Goal: Task Accomplishment & Management: Use online tool/utility

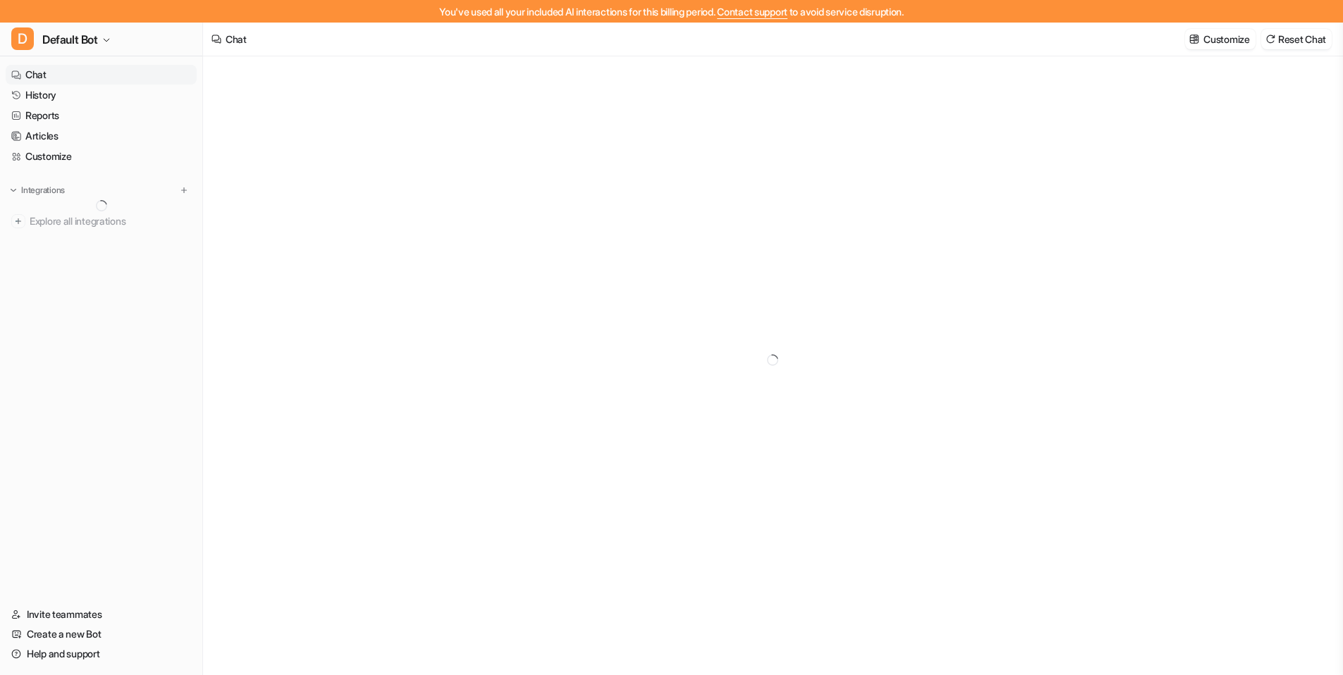
type textarea "**********"
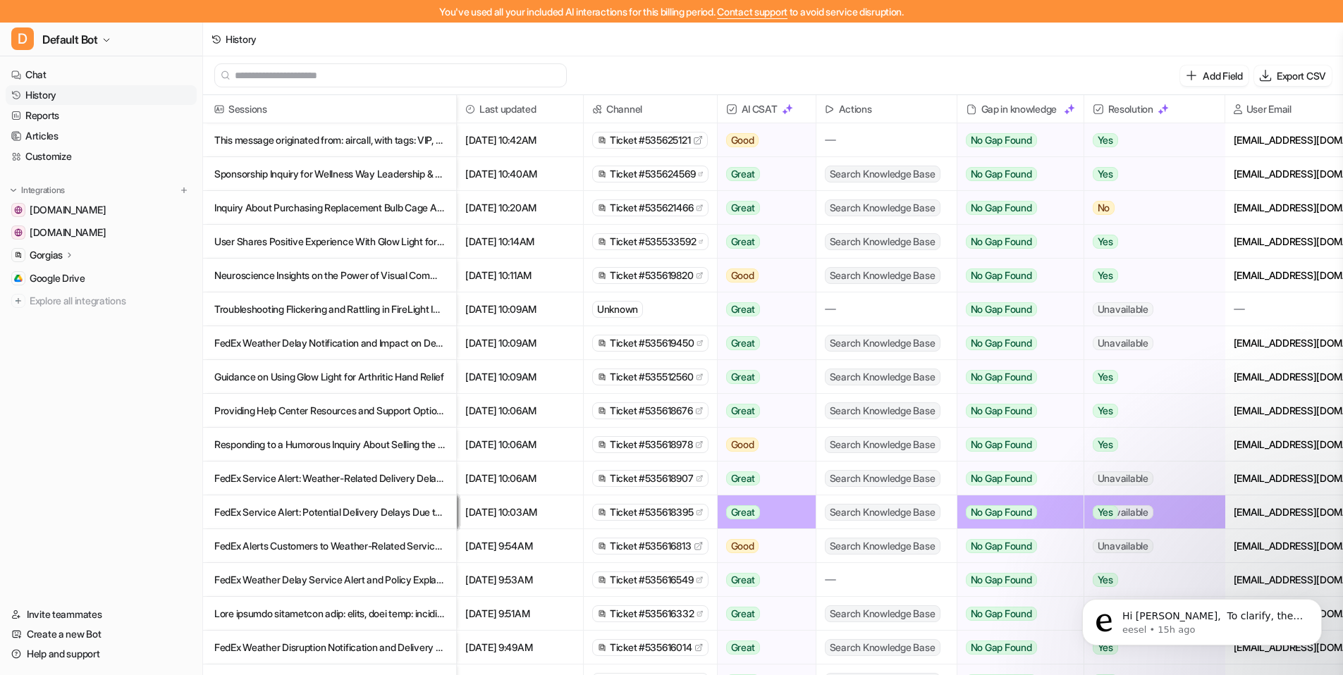
click at [537, 145] on span "[DATE] 10:42AM" at bounding box center [519, 140] width 115 height 34
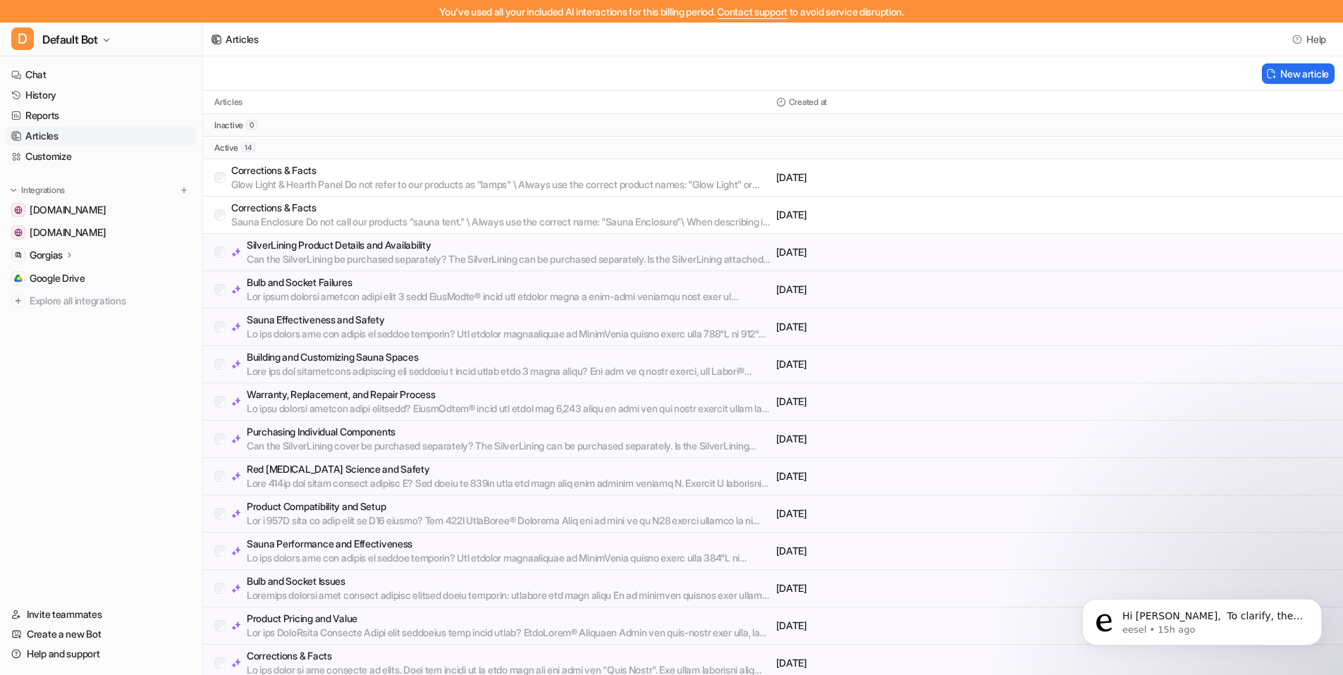
scroll to position [62, 0]
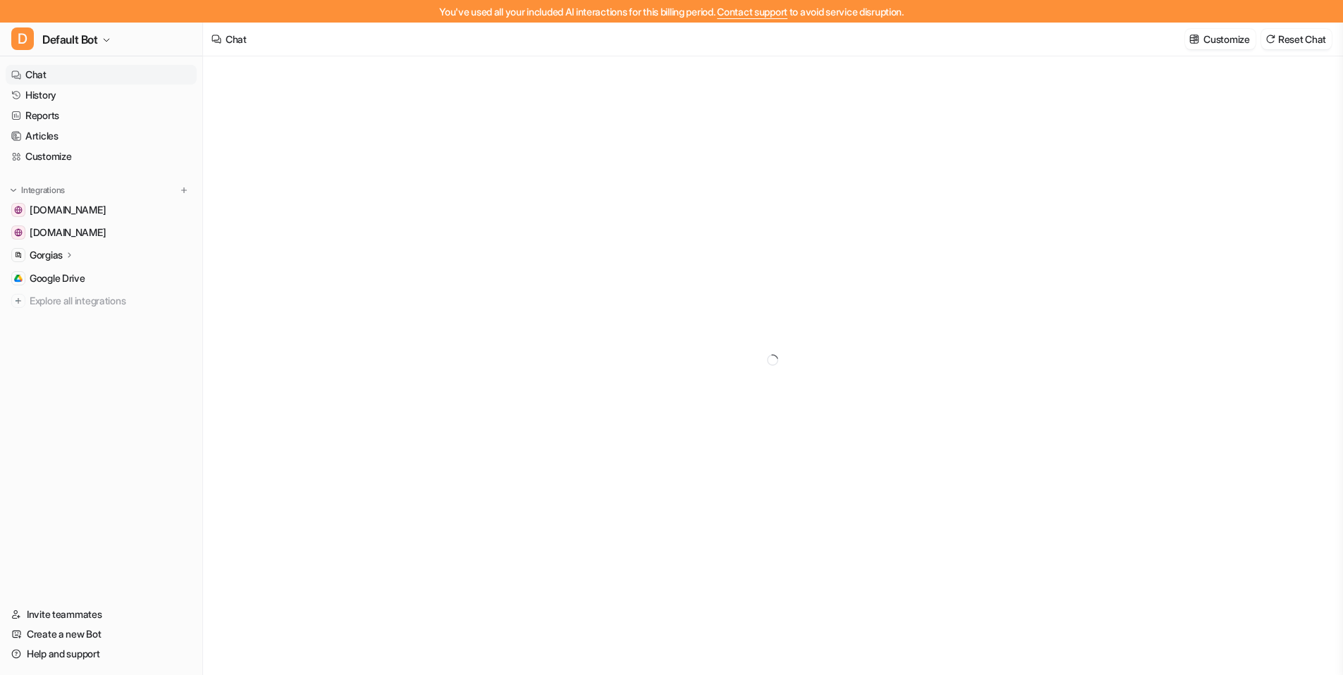
type textarea "**********"
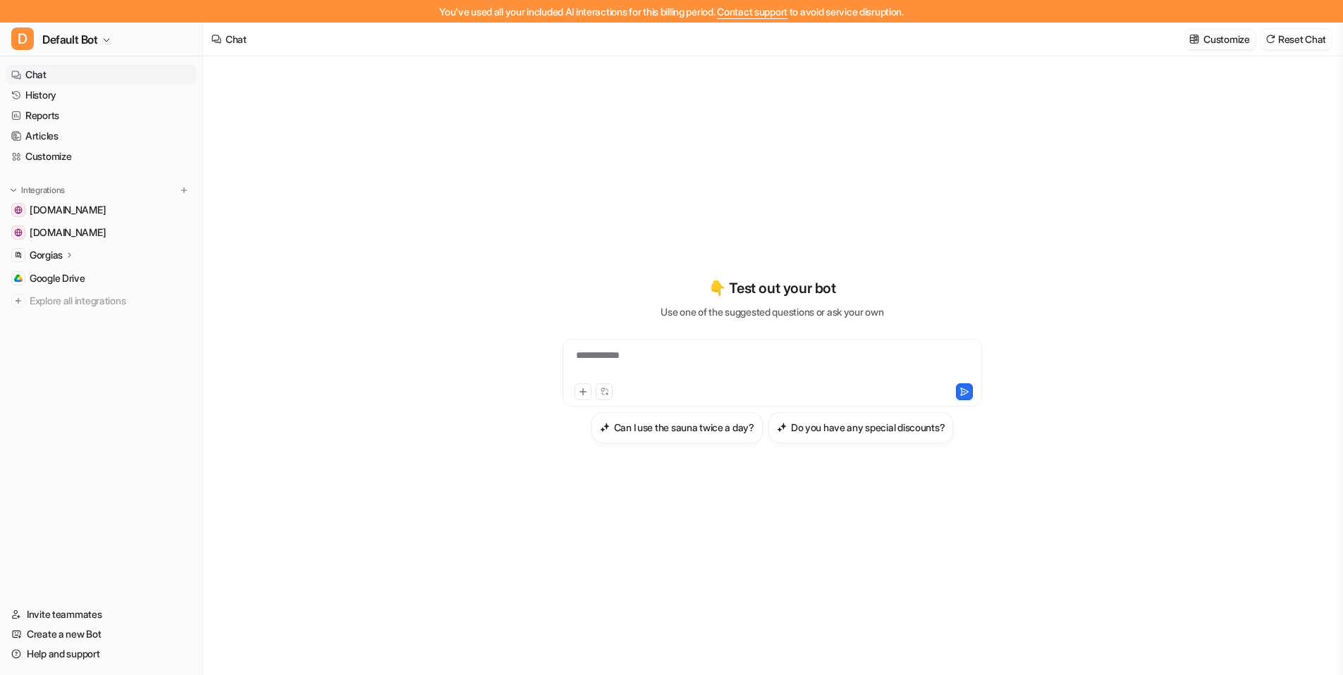
click at [1086, 47] on button "Customize" at bounding box center [1220, 39] width 70 height 20
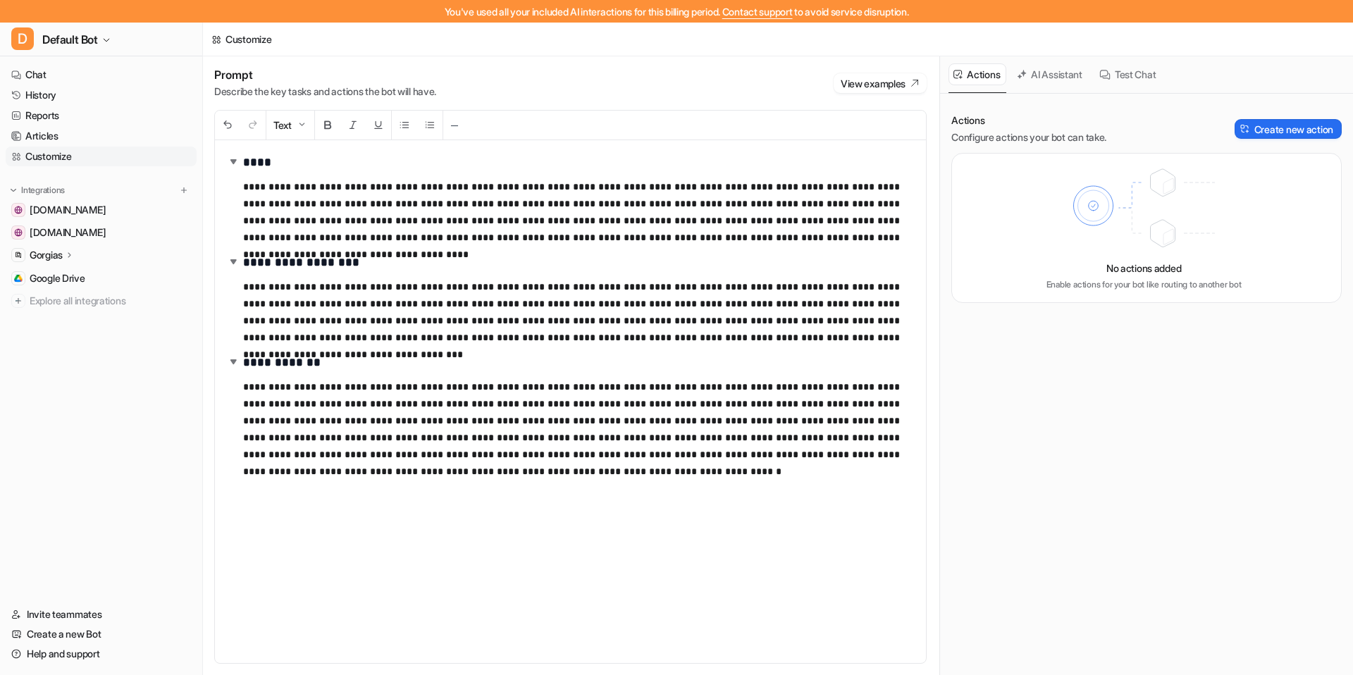
click at [1086, 41] on div "Customize" at bounding box center [778, 40] width 1150 height 34
click at [1086, 130] on button "Create new action" at bounding box center [1288, 129] width 107 height 20
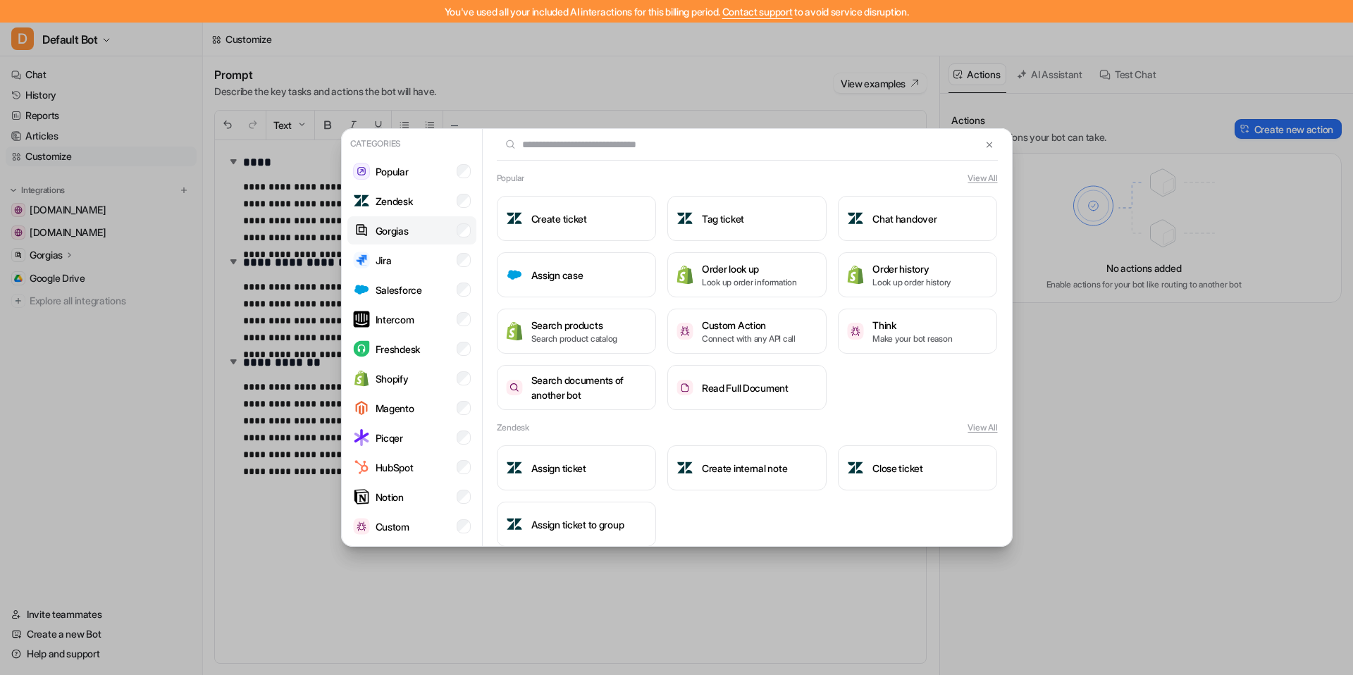
click at [415, 232] on li "Gorgias" at bounding box center [412, 230] width 129 height 28
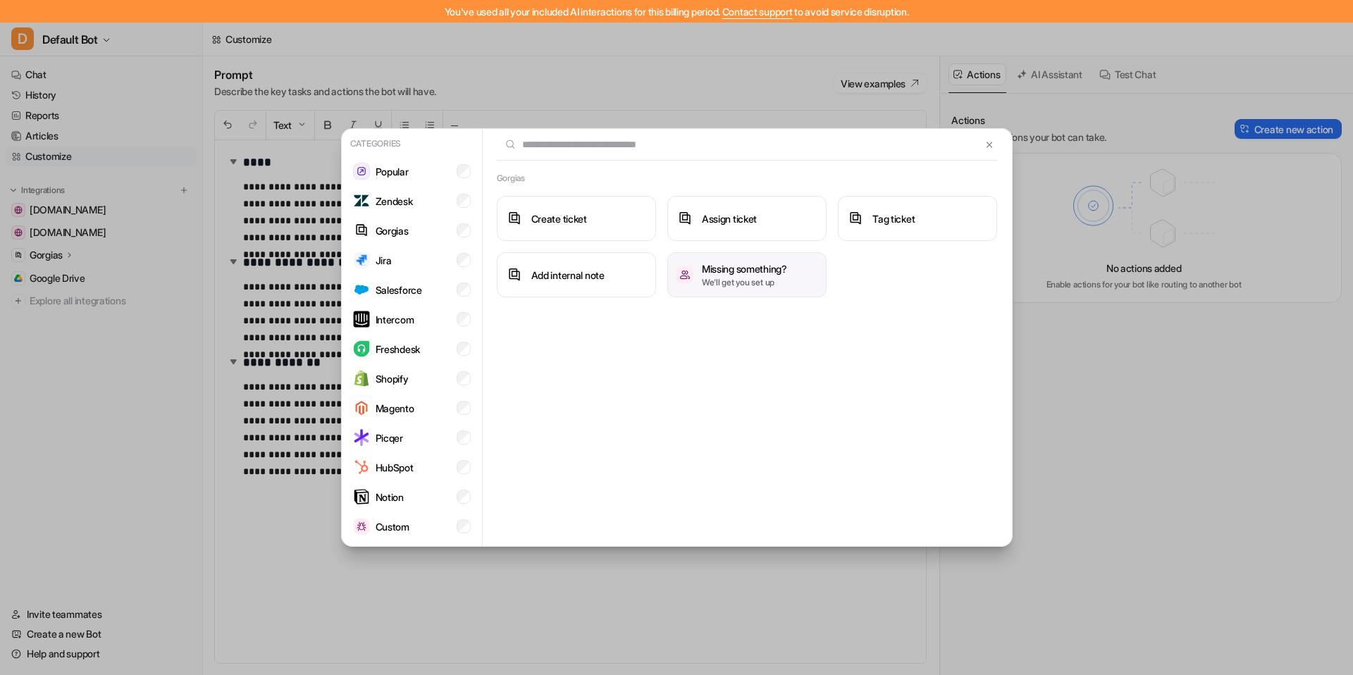
click at [774, 274] on h3 "Missing something?" at bounding box center [744, 269] width 85 height 15
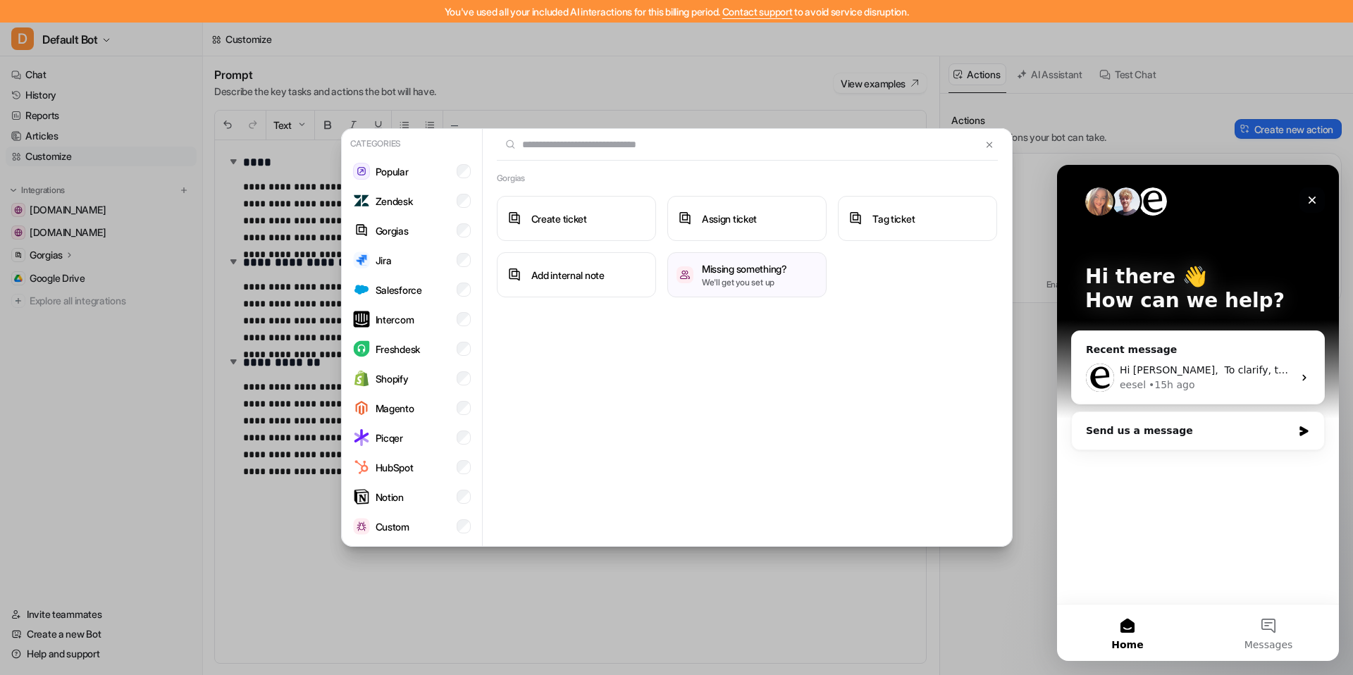
click at [1086, 201] on icon "Close" at bounding box center [1312, 200] width 11 height 11
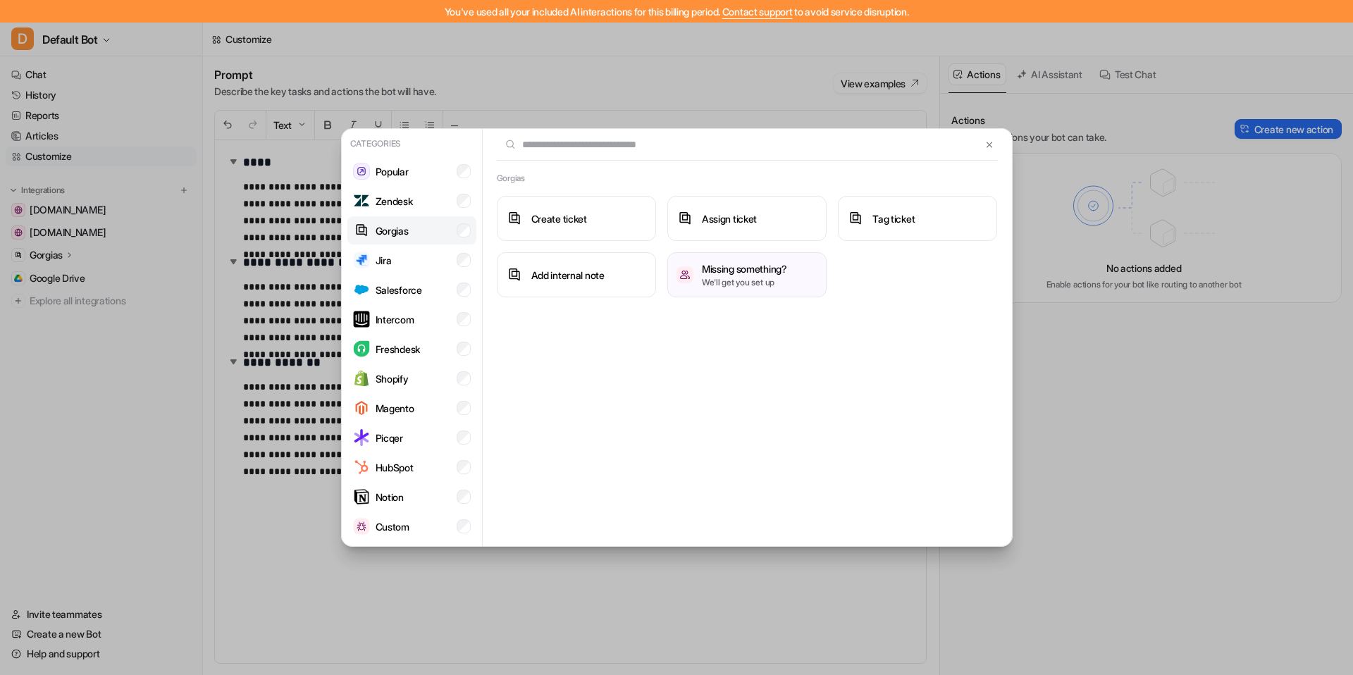
click at [423, 234] on li "Gorgias" at bounding box center [412, 230] width 129 height 28
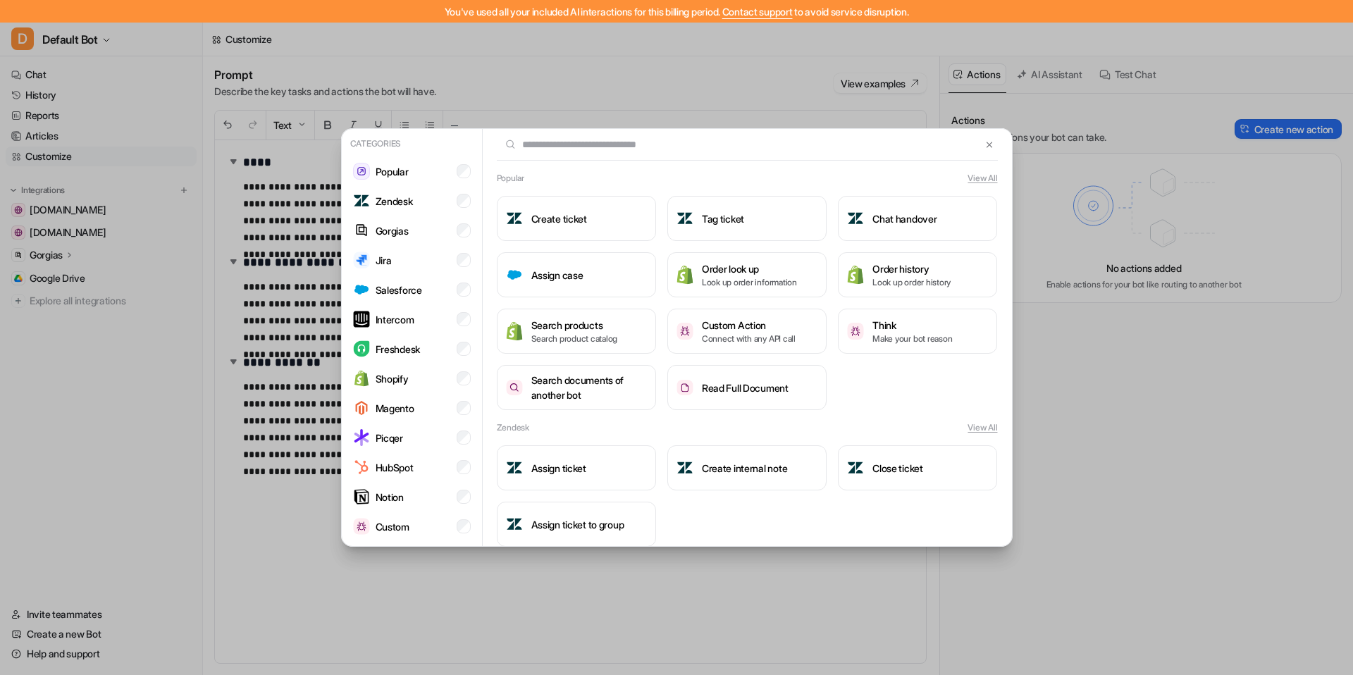
click at [601, 149] on input "text" at bounding box center [739, 144] width 485 height 31
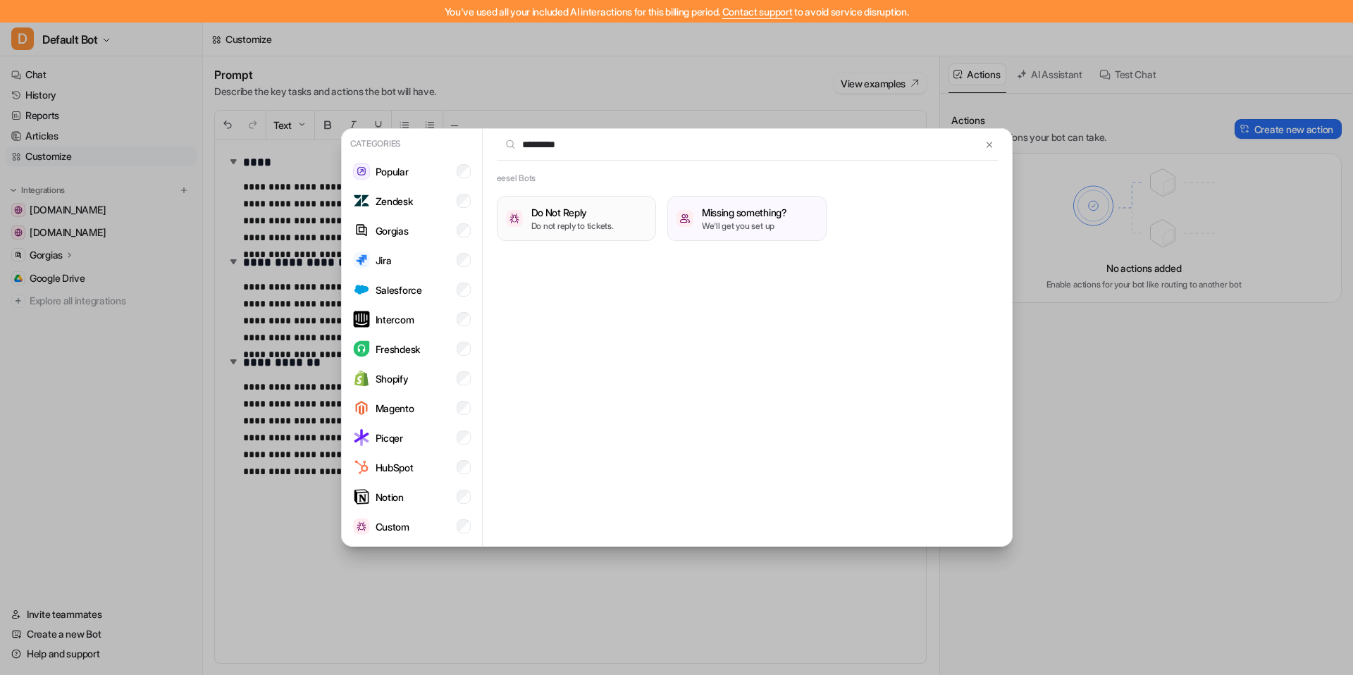
type input "*********"
click at [563, 211] on h3 "Do Not Reply" at bounding box center [572, 212] width 82 height 15
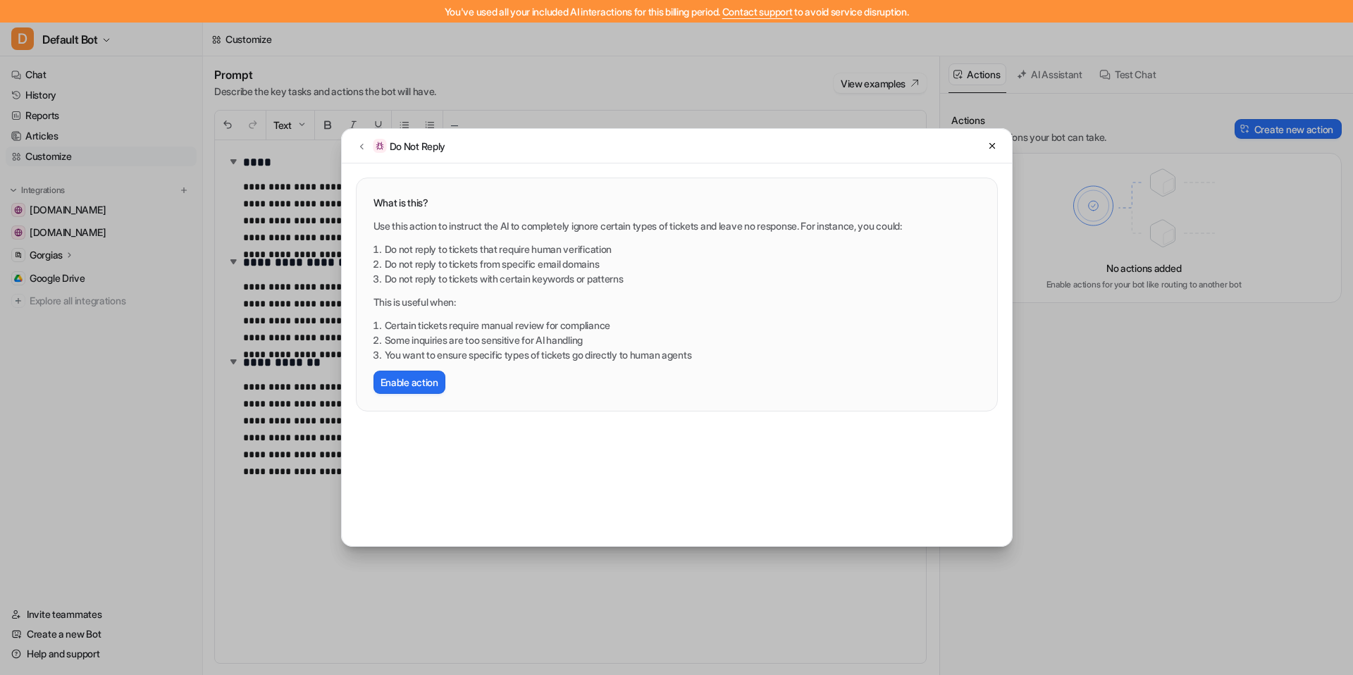
click at [408, 214] on div "What is this? Use this action to instruct the AI to completely ignore certain t…" at bounding box center [677, 294] width 607 height 199
click at [415, 233] on p "Use this action to instruct the AI to completely ignore certain types of ticket…" at bounding box center [677, 226] width 607 height 15
click at [424, 278] on li "Do not reply to tickets with certain keywords or patterns" at bounding box center [683, 278] width 596 height 15
click at [553, 336] on li "Some inquiries are too sensitive for AI handling" at bounding box center [683, 340] width 596 height 15
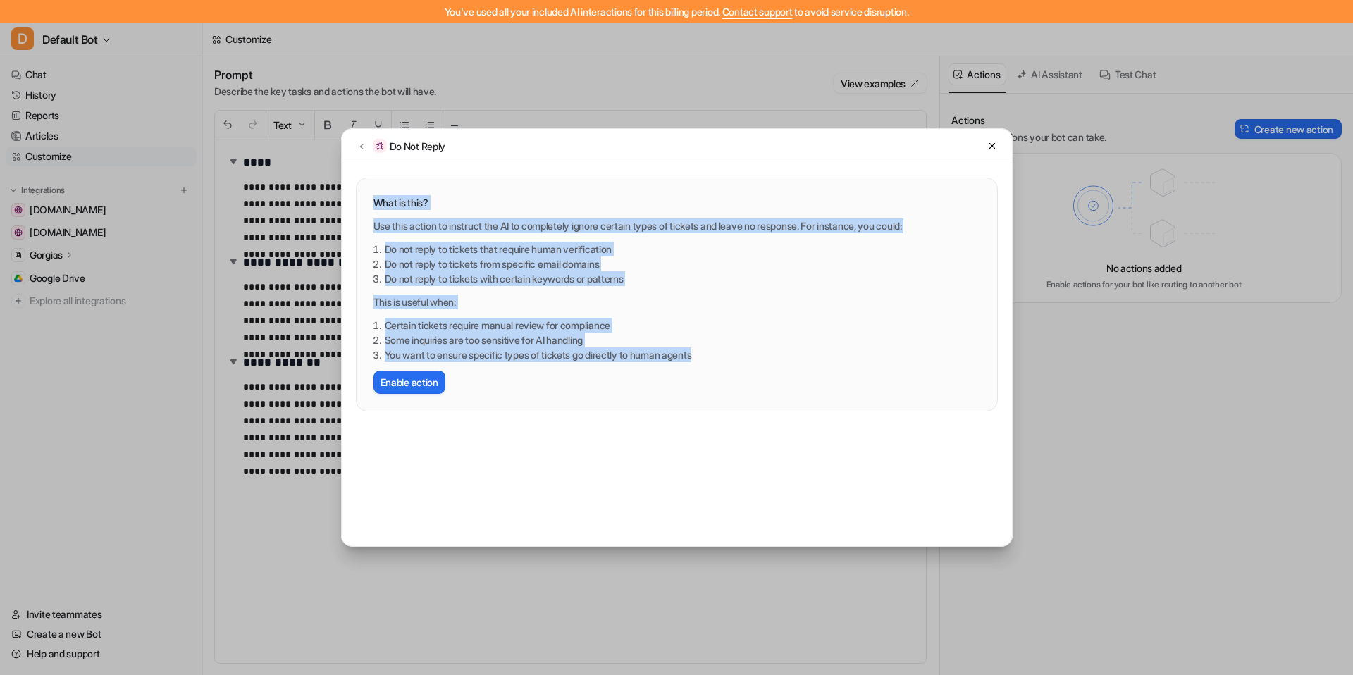
drag, startPoint x: 722, startPoint y: 356, endPoint x: 333, endPoint y: 194, distance: 420.9
click at [333, 194] on div "Do Not Reply What is this? Use this action to instruct the AI to completely ign…" at bounding box center [677, 337] width 694 height 675
click at [508, 292] on div "Use this action to instruct the AI to completely ignore certain types of ticket…" at bounding box center [677, 307] width 607 height 176
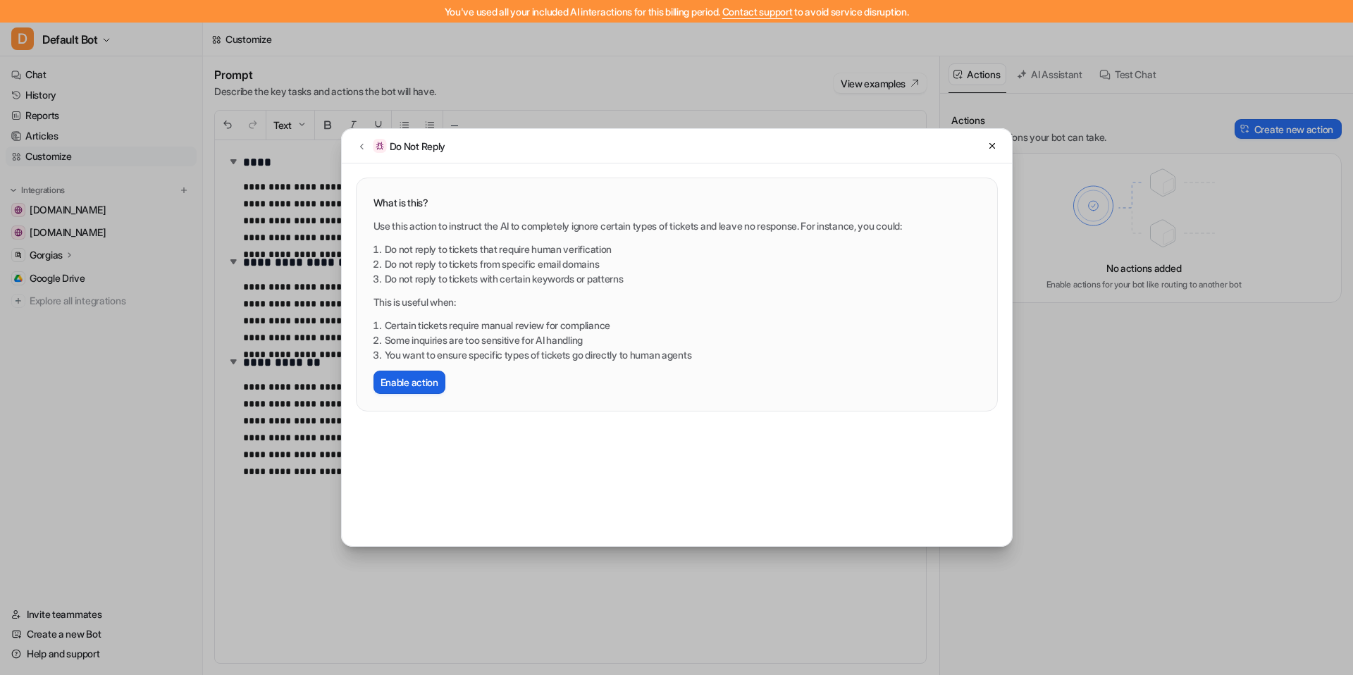
click at [417, 375] on button "Enable action" at bounding box center [410, 382] width 72 height 23
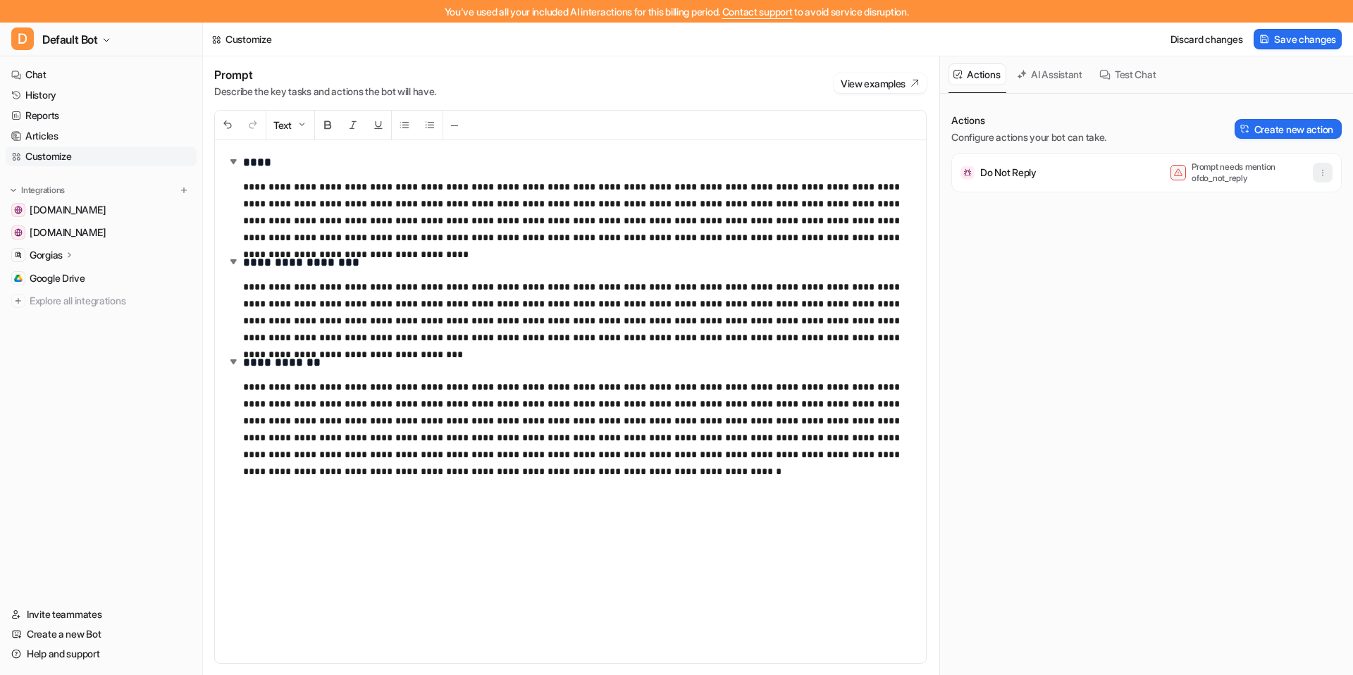
click at [1086, 166] on button "button" at bounding box center [1323, 173] width 20 height 20
click at [1086, 185] on div "Do Not Reply Prompt needs mention of do_not_reply Delete" at bounding box center [1147, 172] width 378 height 39
click at [1086, 163] on div "Prompt needs mention of do_not_reply" at bounding box center [1238, 172] width 134 height 23
click at [1086, 171] on p "Prompt needs mention of do_not_reply" at bounding box center [1248, 172] width 113 height 23
click at [1033, 169] on p "Do Not Reply" at bounding box center [1009, 173] width 56 height 14
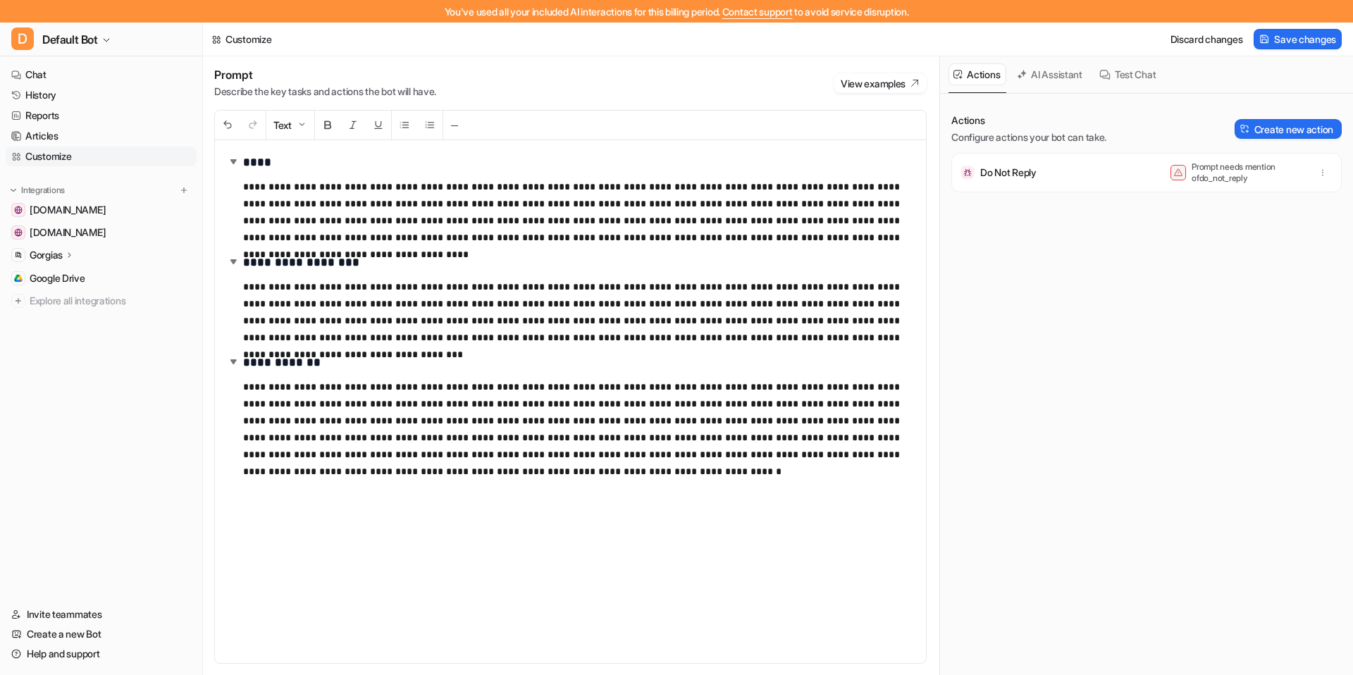
click at [1001, 177] on p "Do Not Reply" at bounding box center [1009, 173] width 56 height 14
click at [1086, 165] on button "button" at bounding box center [1323, 173] width 20 height 20
click at [1086, 211] on button "Delete" at bounding box center [1254, 204] width 152 height 26
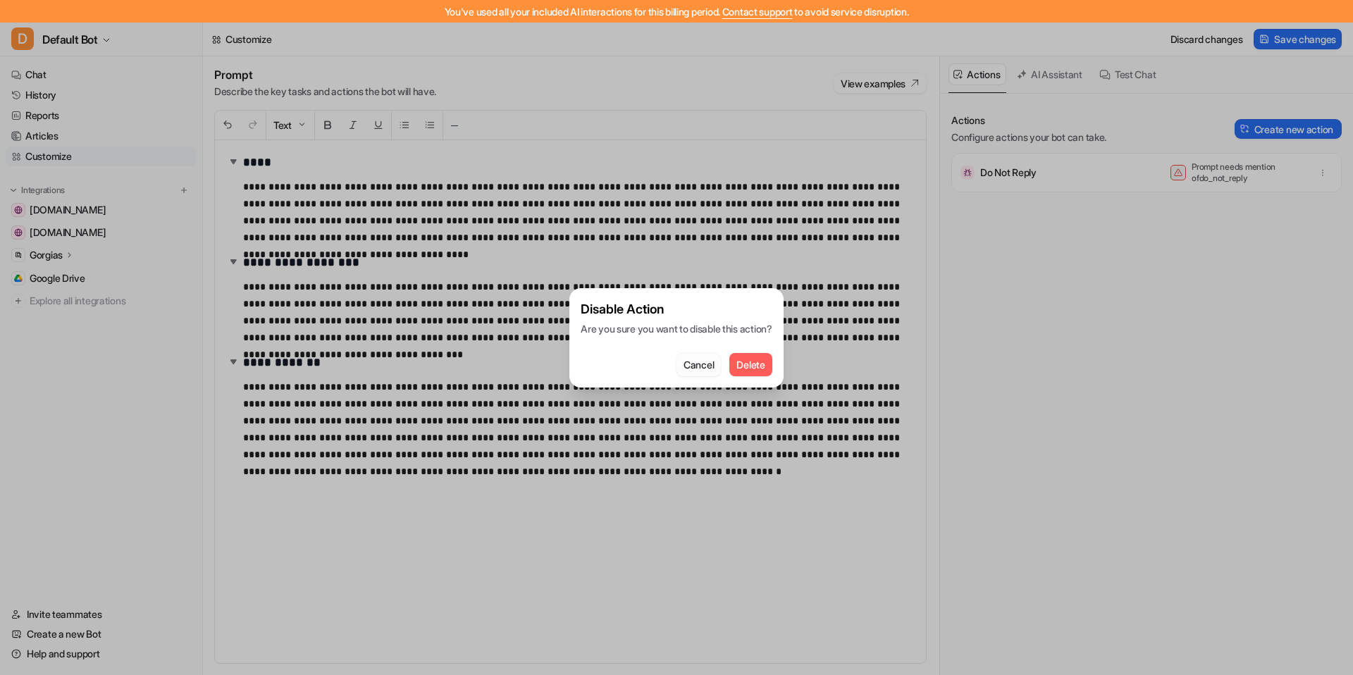
click at [718, 366] on button "Cancel" at bounding box center [699, 364] width 44 height 23
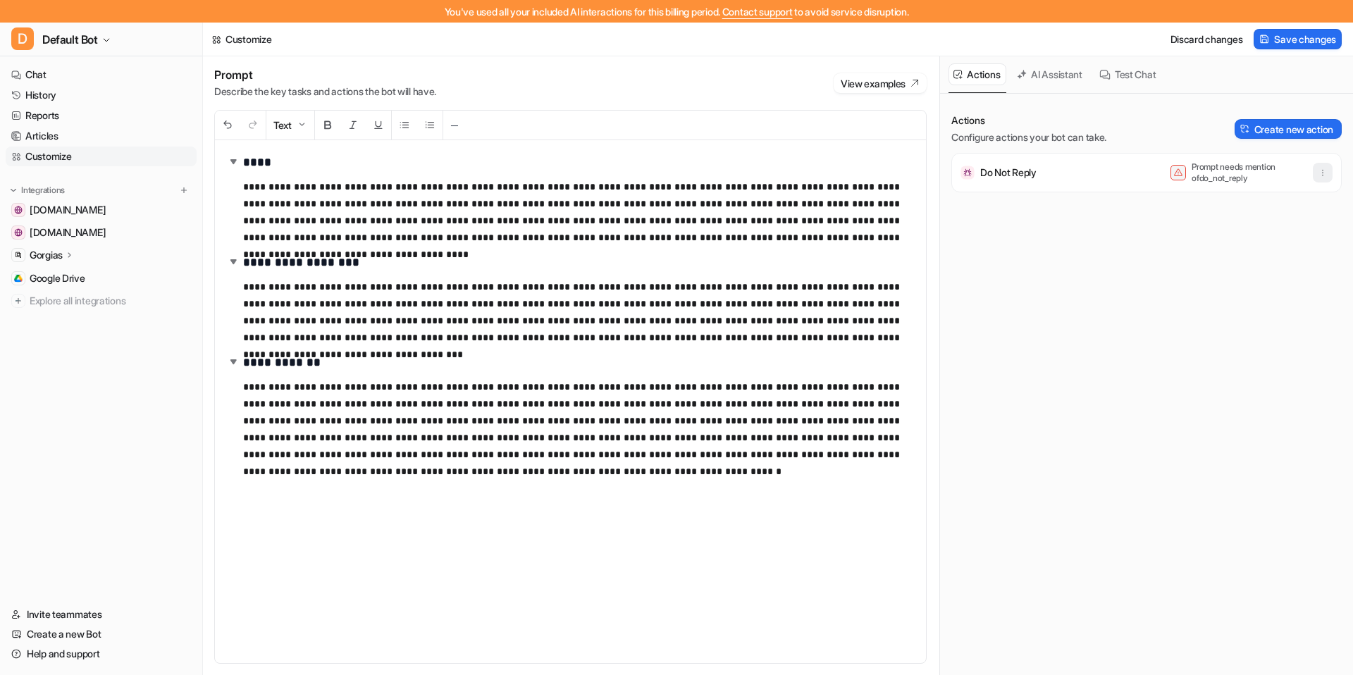
click at [1086, 166] on button "button" at bounding box center [1323, 173] width 20 height 20
click at [1086, 211] on button "Delete" at bounding box center [1254, 204] width 152 height 26
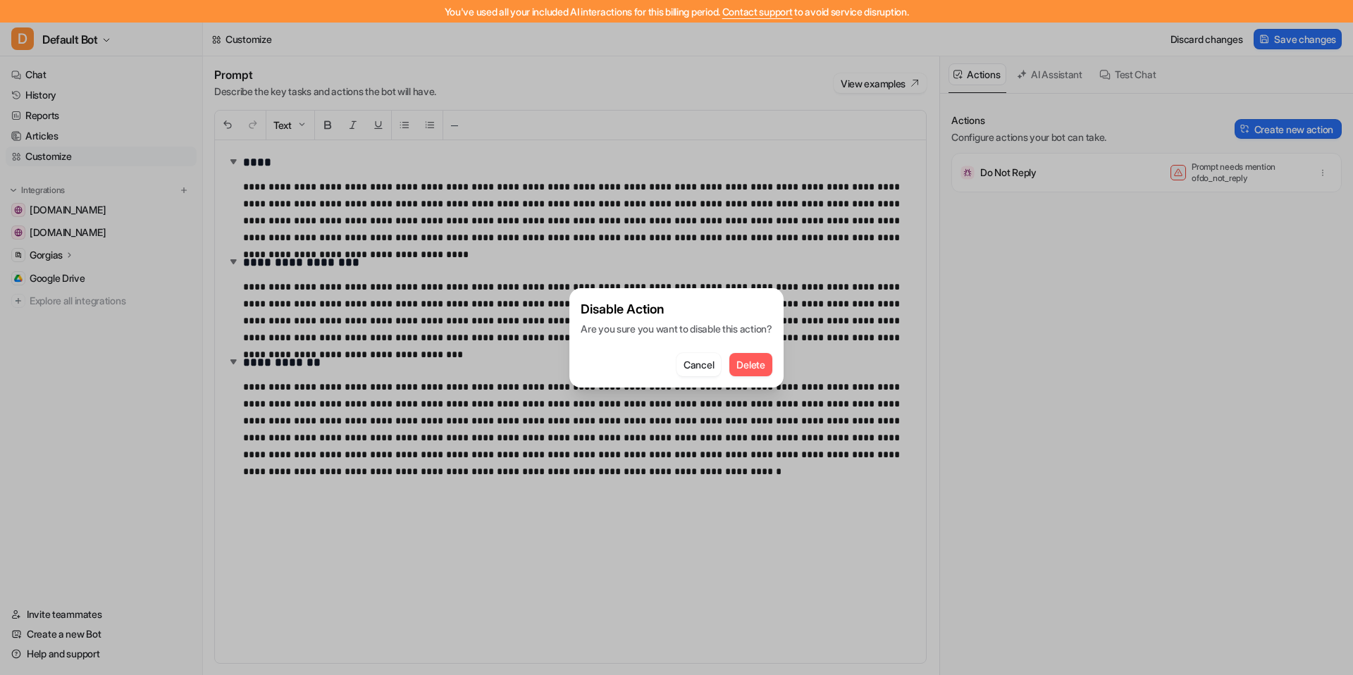
click at [747, 367] on span "Delete" at bounding box center [751, 364] width 28 height 15
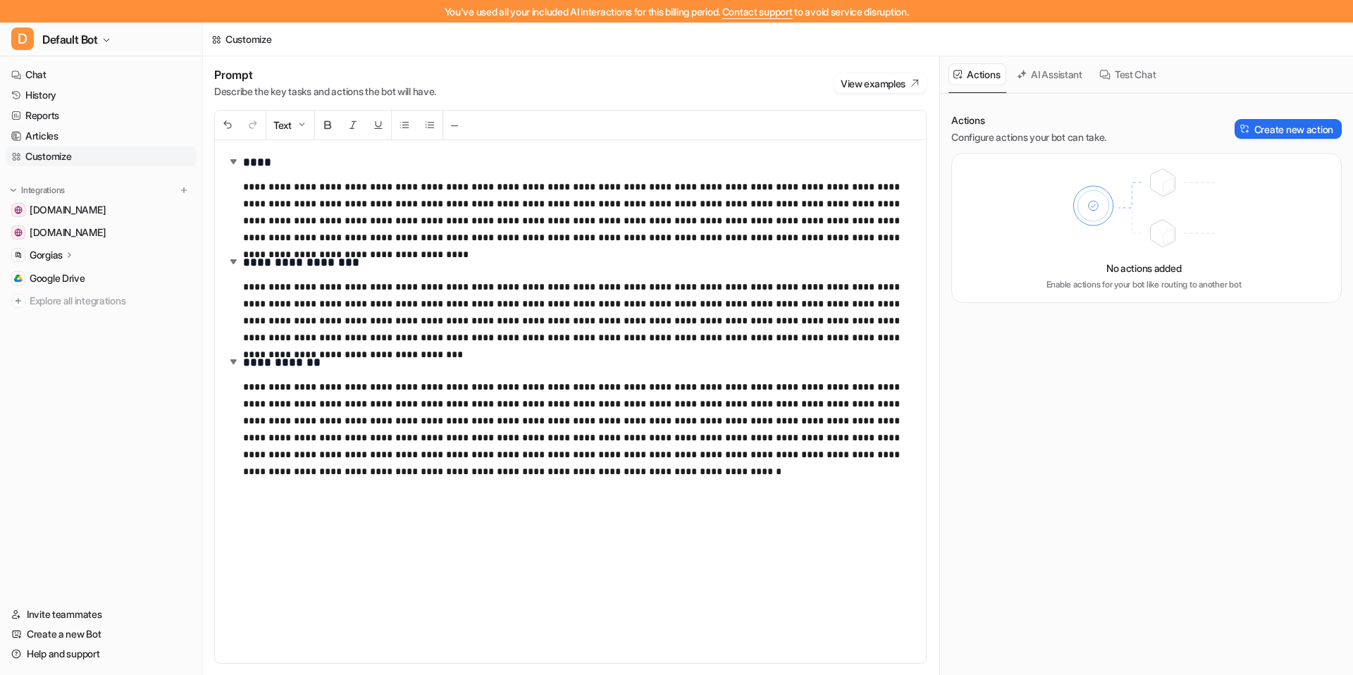
click at [1055, 72] on button "AI Assistant" at bounding box center [1050, 74] width 77 height 22
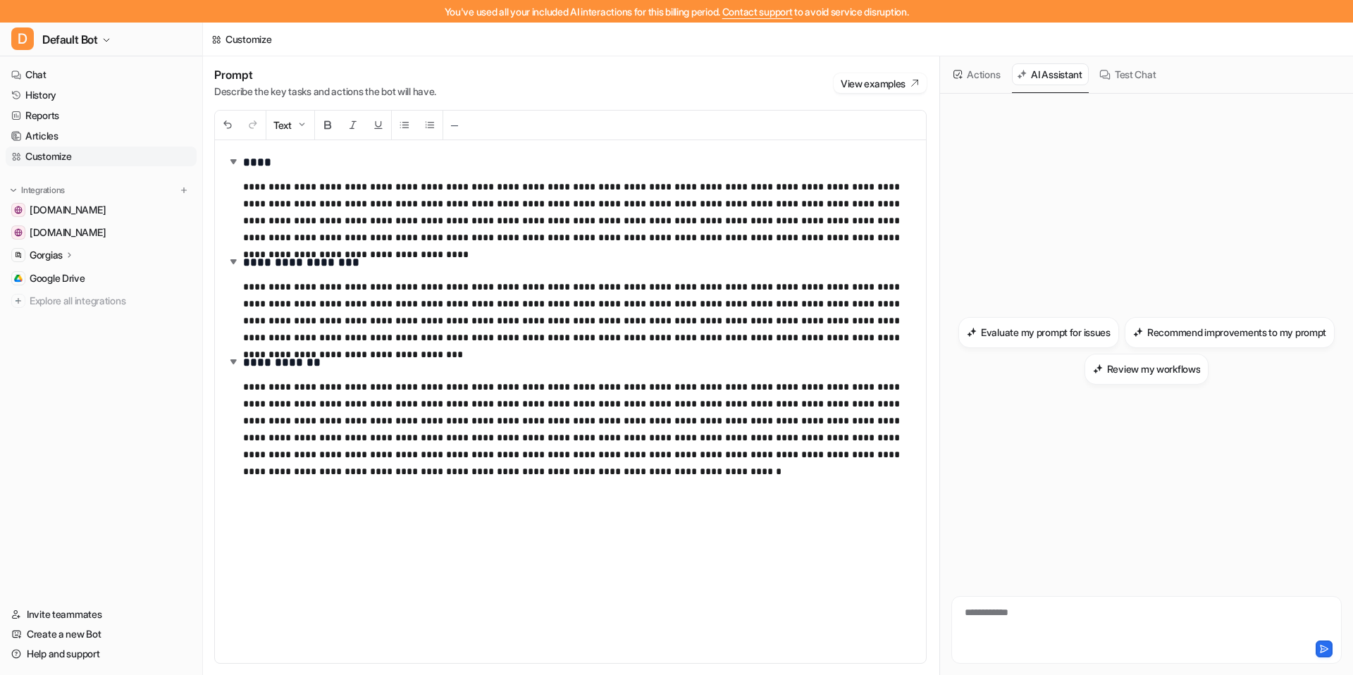
click at [1013, 621] on div "**********" at bounding box center [1146, 622] width 383 height 32
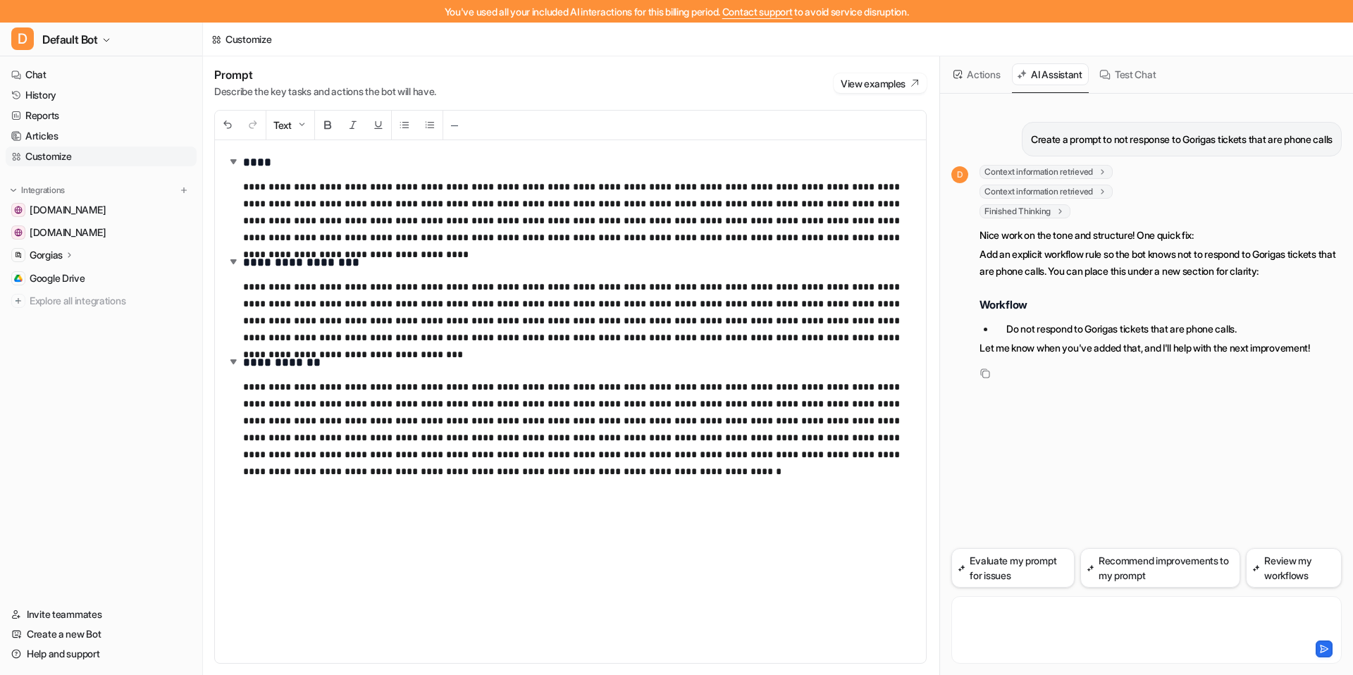
click at [1086, 622] on div at bounding box center [1146, 622] width 383 height 32
click at [966, 79] on button "Actions" at bounding box center [978, 74] width 58 height 22
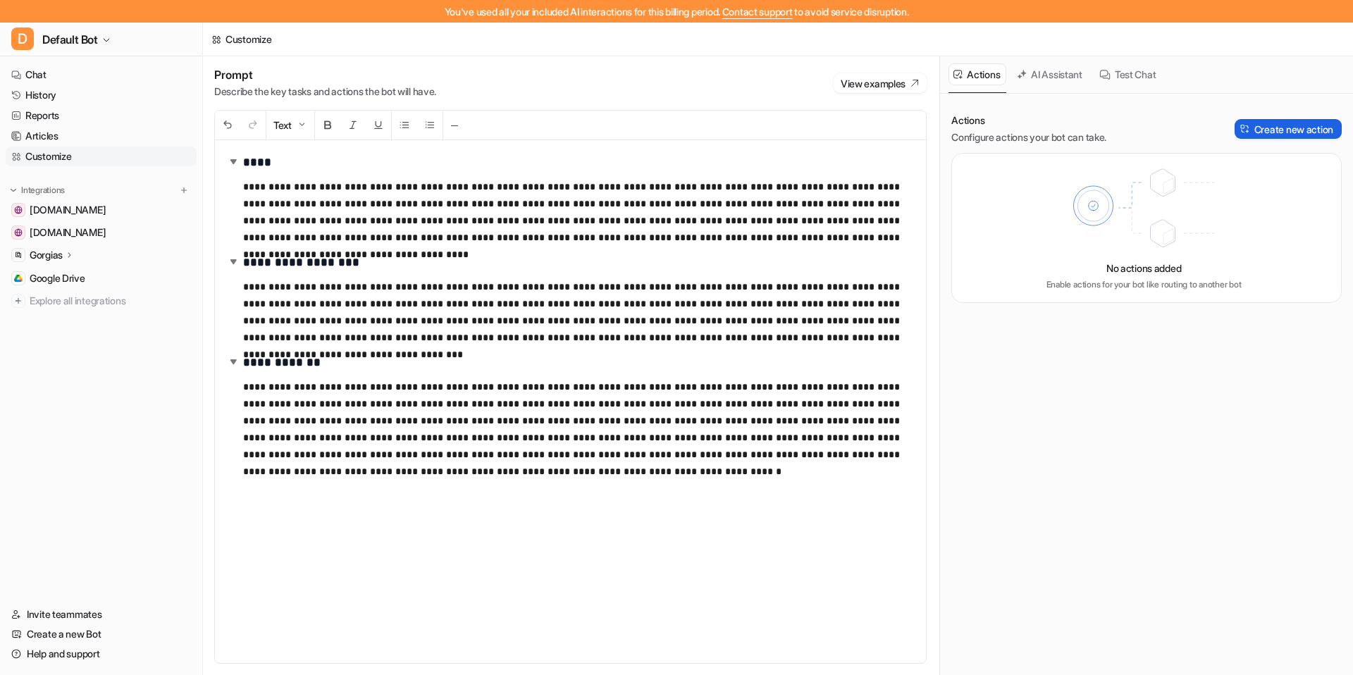
click at [1086, 131] on button "Create new action" at bounding box center [1288, 129] width 107 height 20
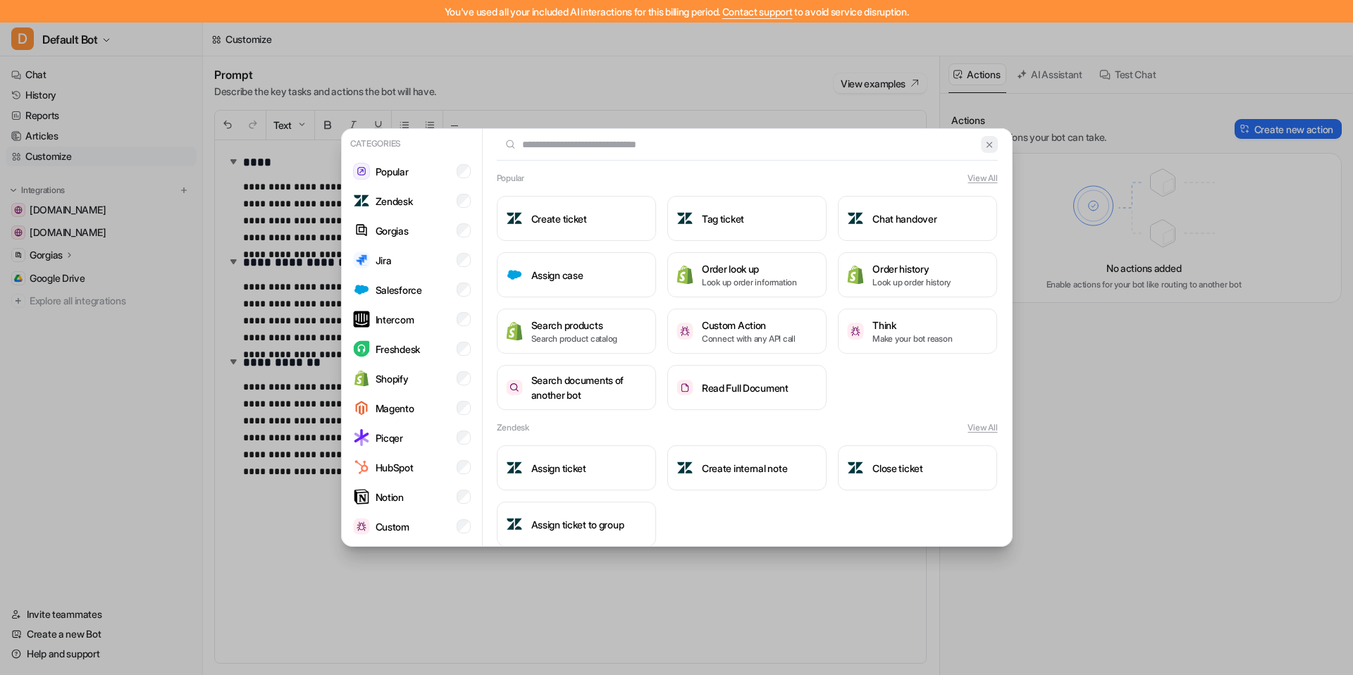
click at [985, 142] on img at bounding box center [990, 145] width 10 height 11
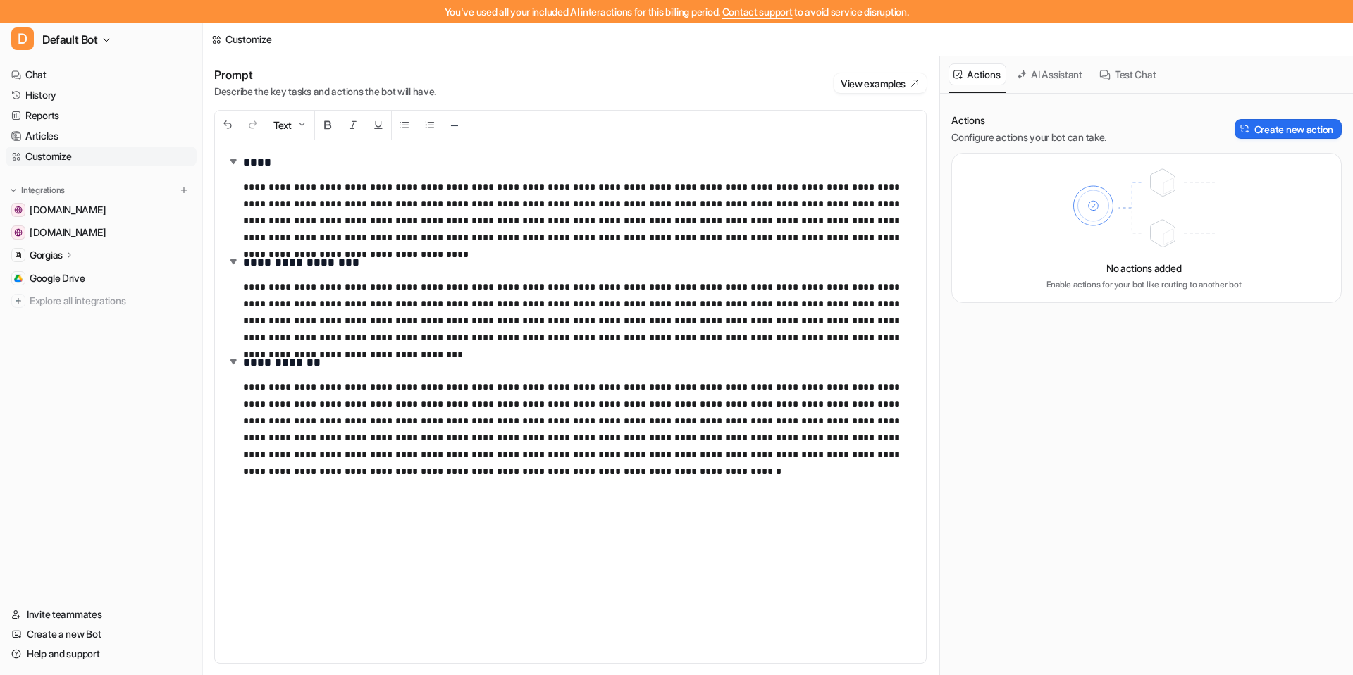
click at [1038, 68] on button "AI Assistant" at bounding box center [1050, 74] width 77 height 22
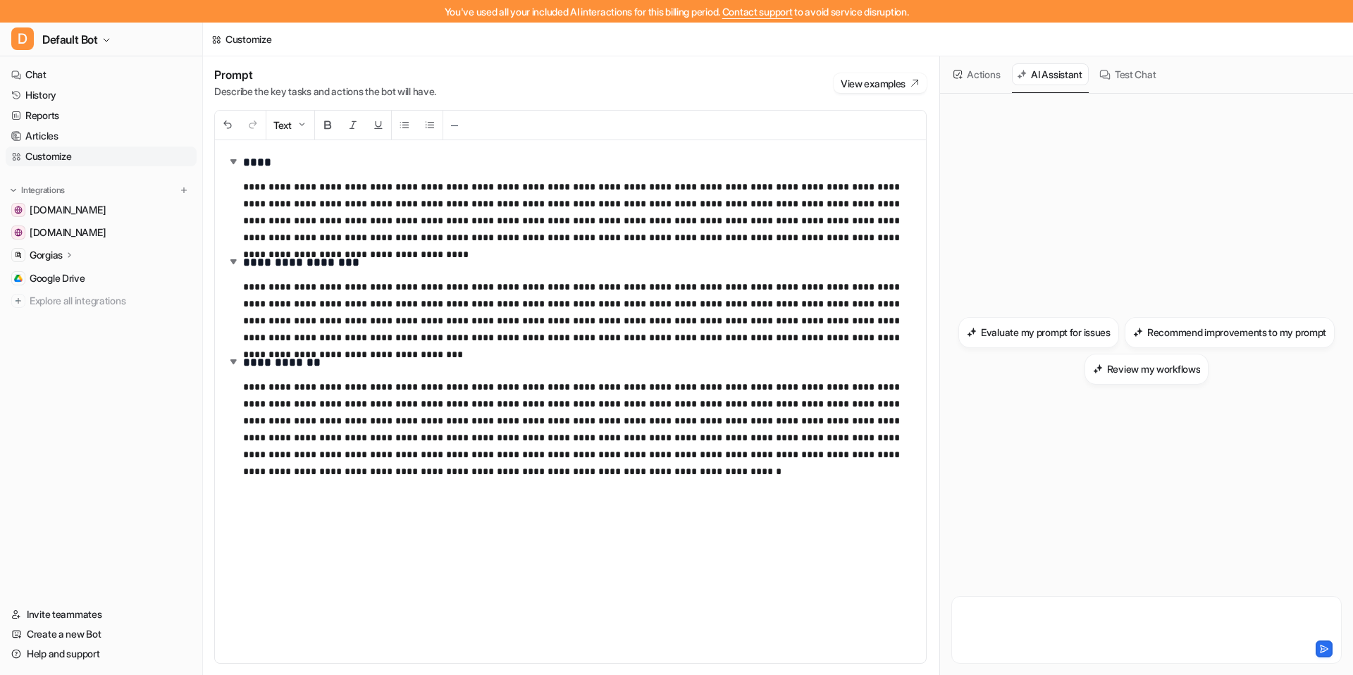
click at [1086, 619] on div at bounding box center [1146, 622] width 383 height 32
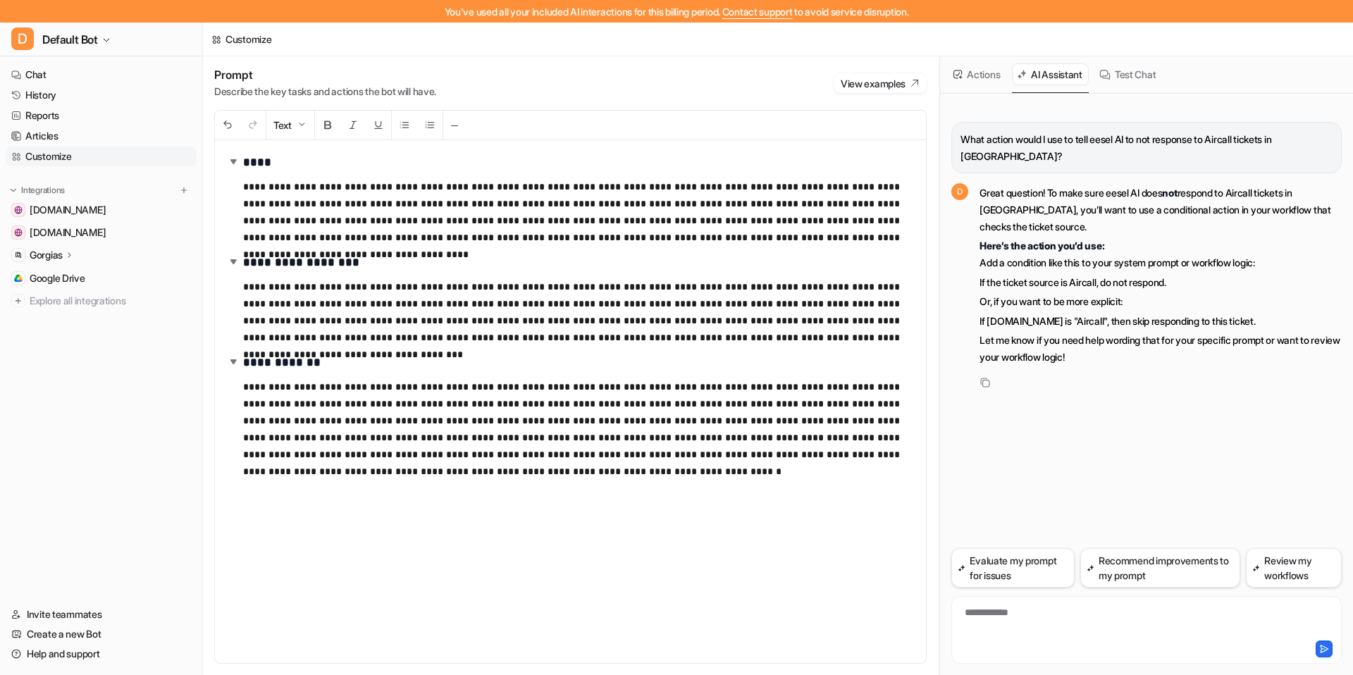
click at [988, 80] on button "Actions" at bounding box center [978, 74] width 58 height 22
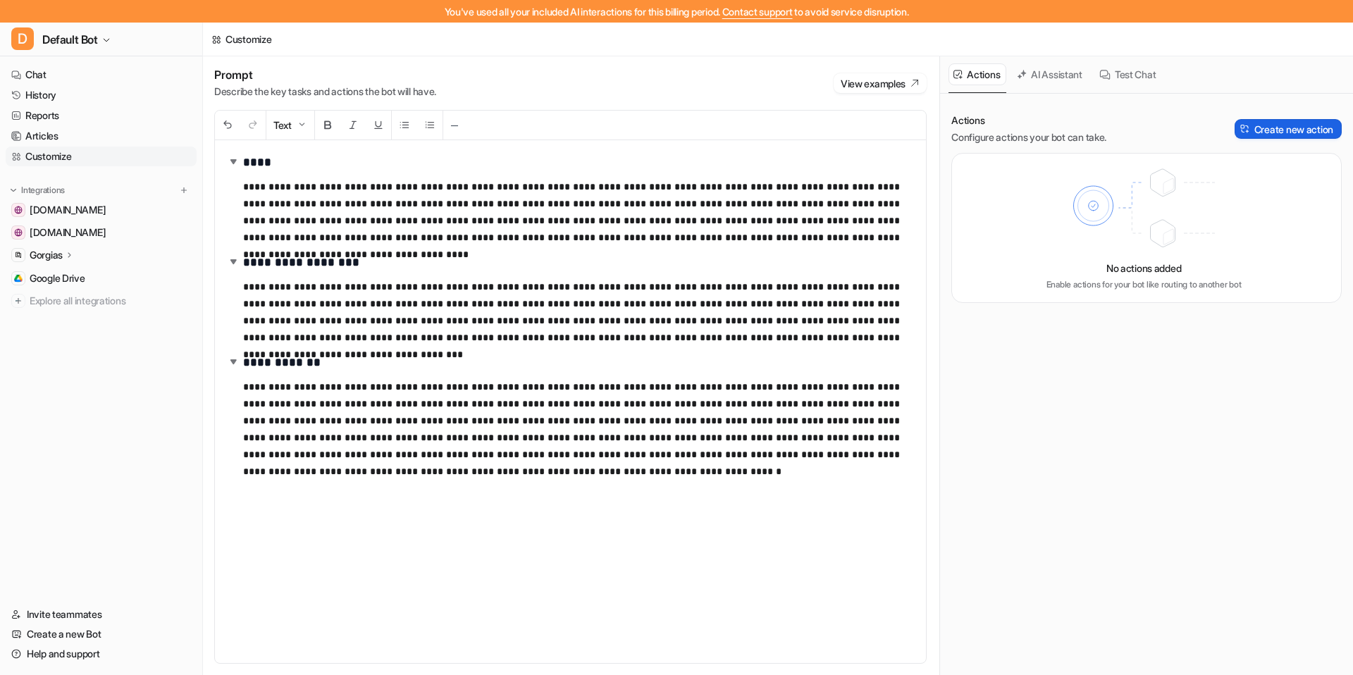
click at [1086, 132] on button "Create new action" at bounding box center [1288, 129] width 107 height 20
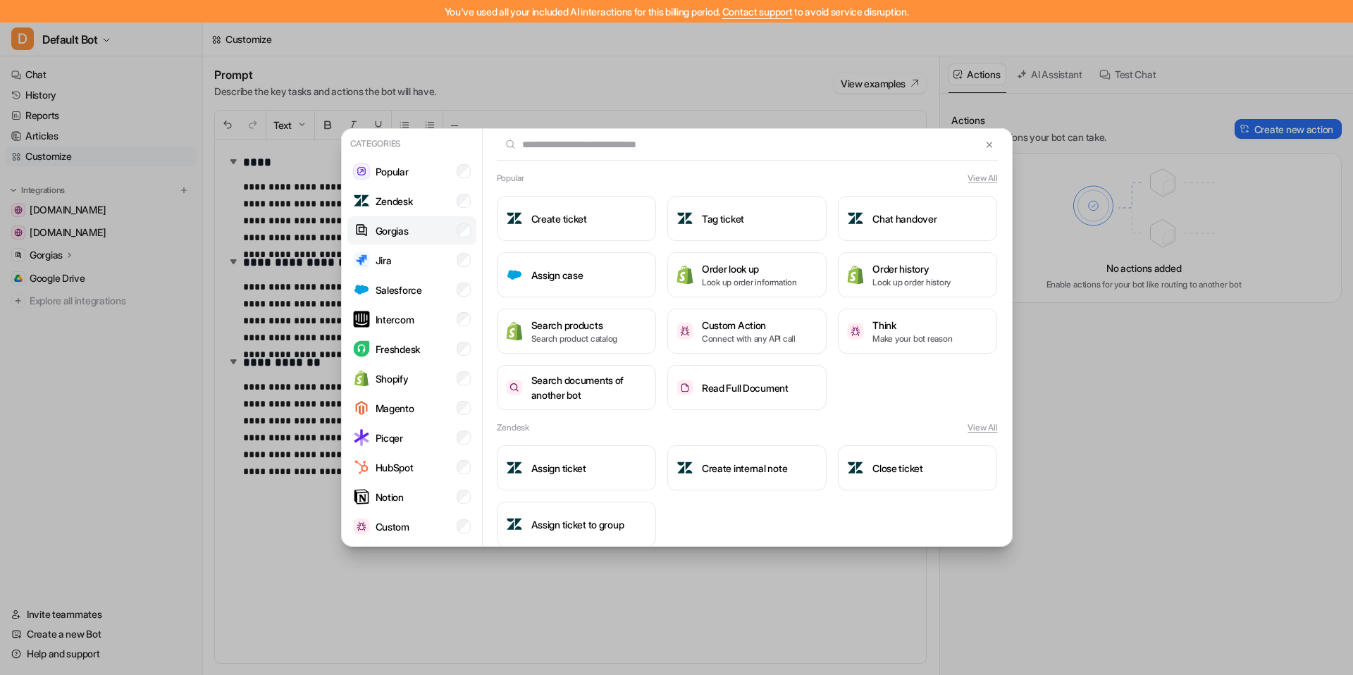
click at [424, 229] on li "Gorgias" at bounding box center [412, 230] width 129 height 28
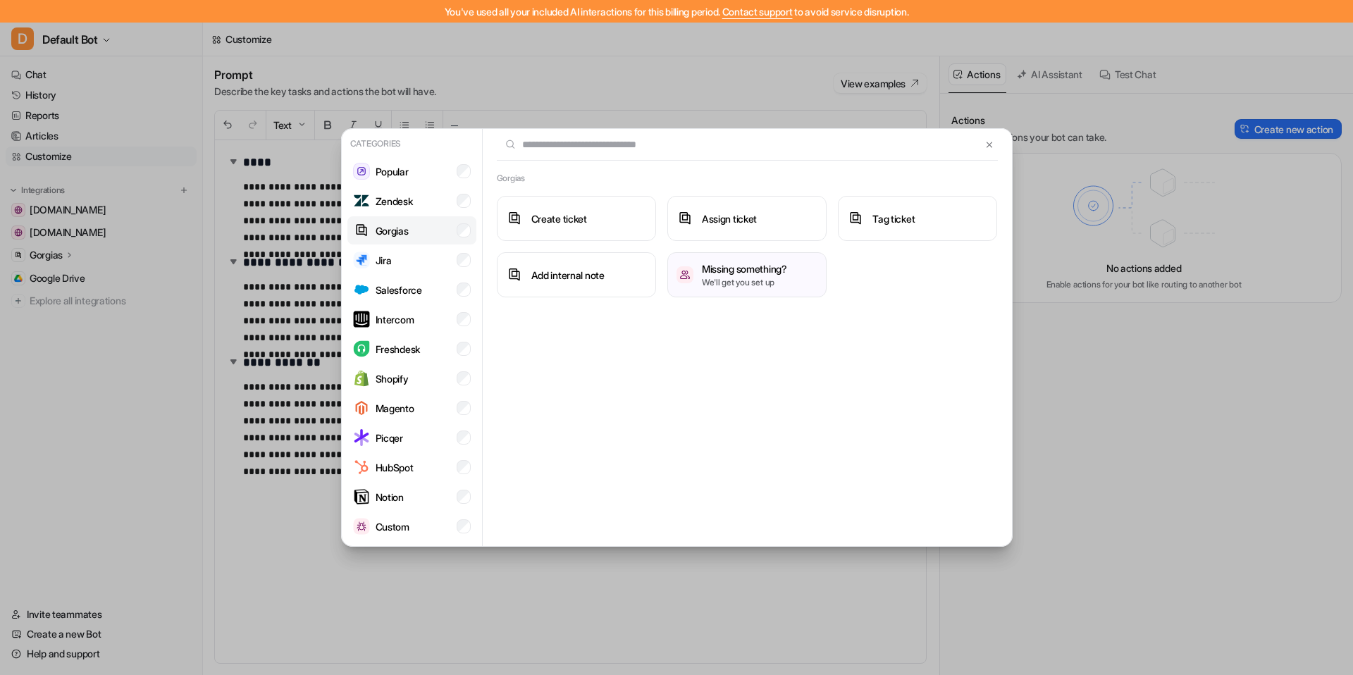
click at [424, 229] on li "Gorgias" at bounding box center [412, 230] width 129 height 28
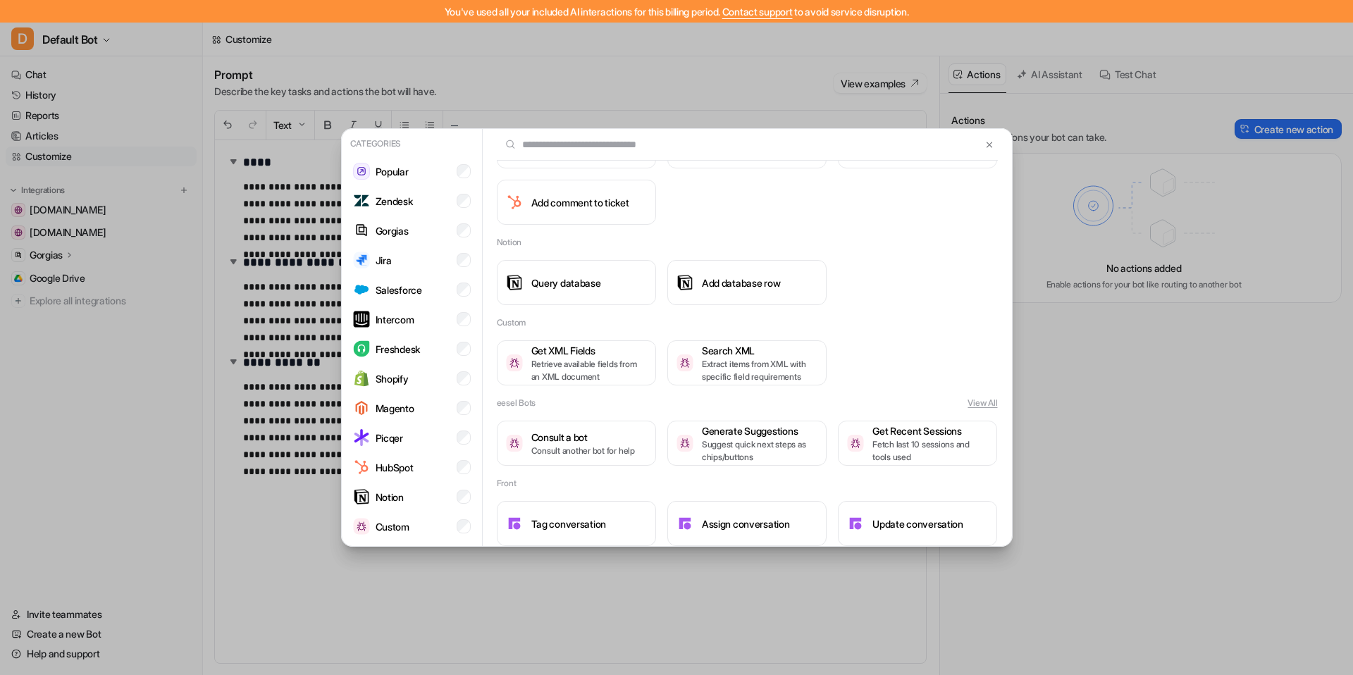
scroll to position [1347, 0]
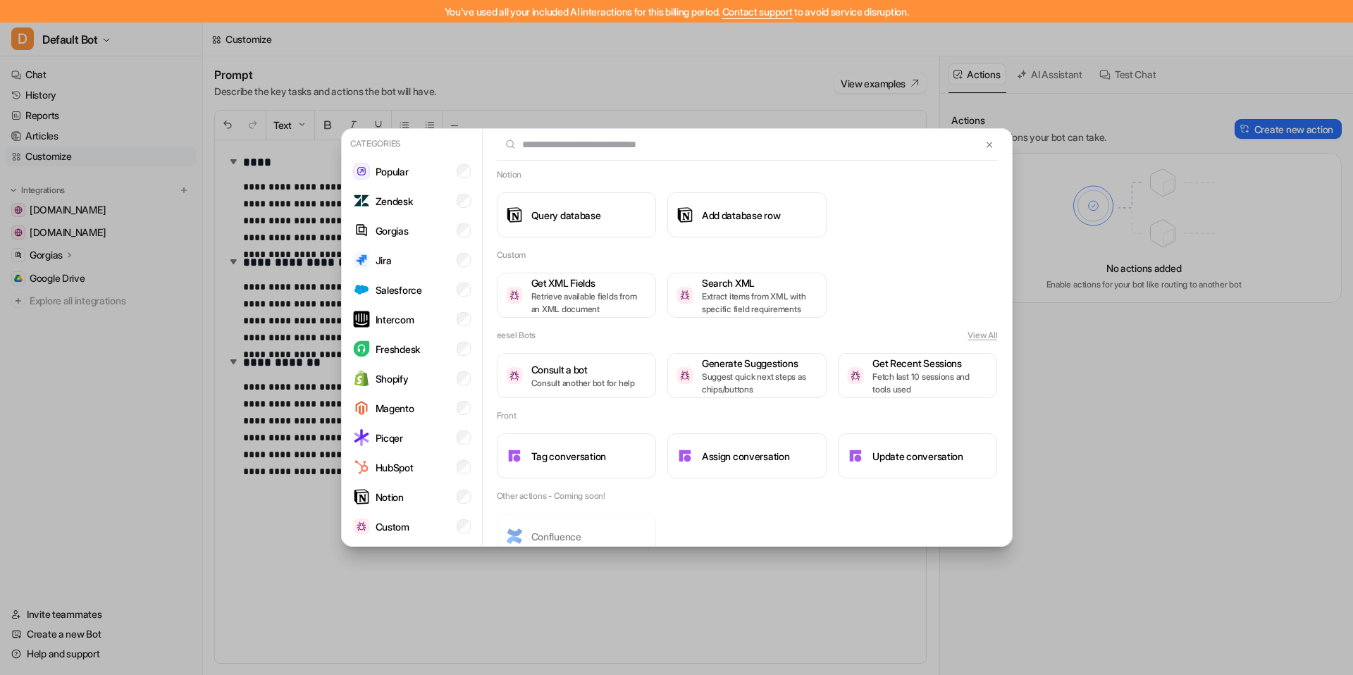
click at [970, 332] on button "View All" at bounding box center [983, 335] width 30 height 13
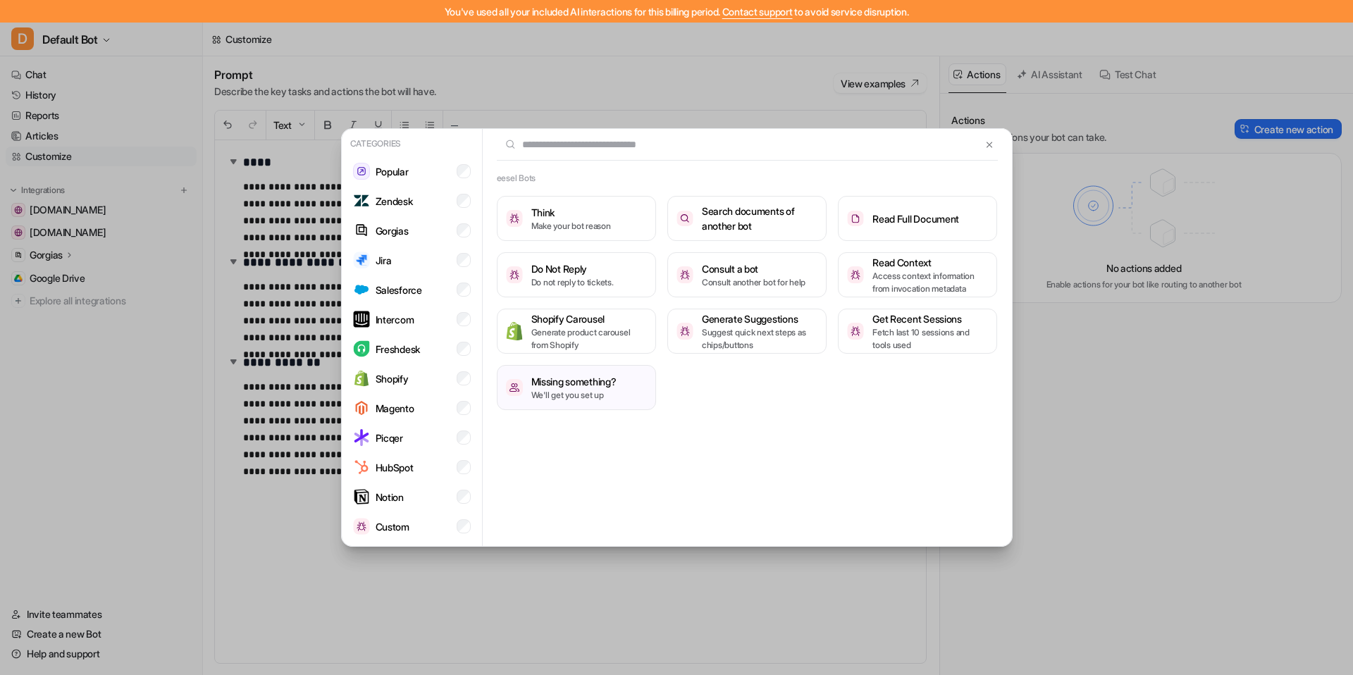
scroll to position [0, 0]
click at [586, 279] on p "Do not reply to tickets." at bounding box center [572, 282] width 82 height 13
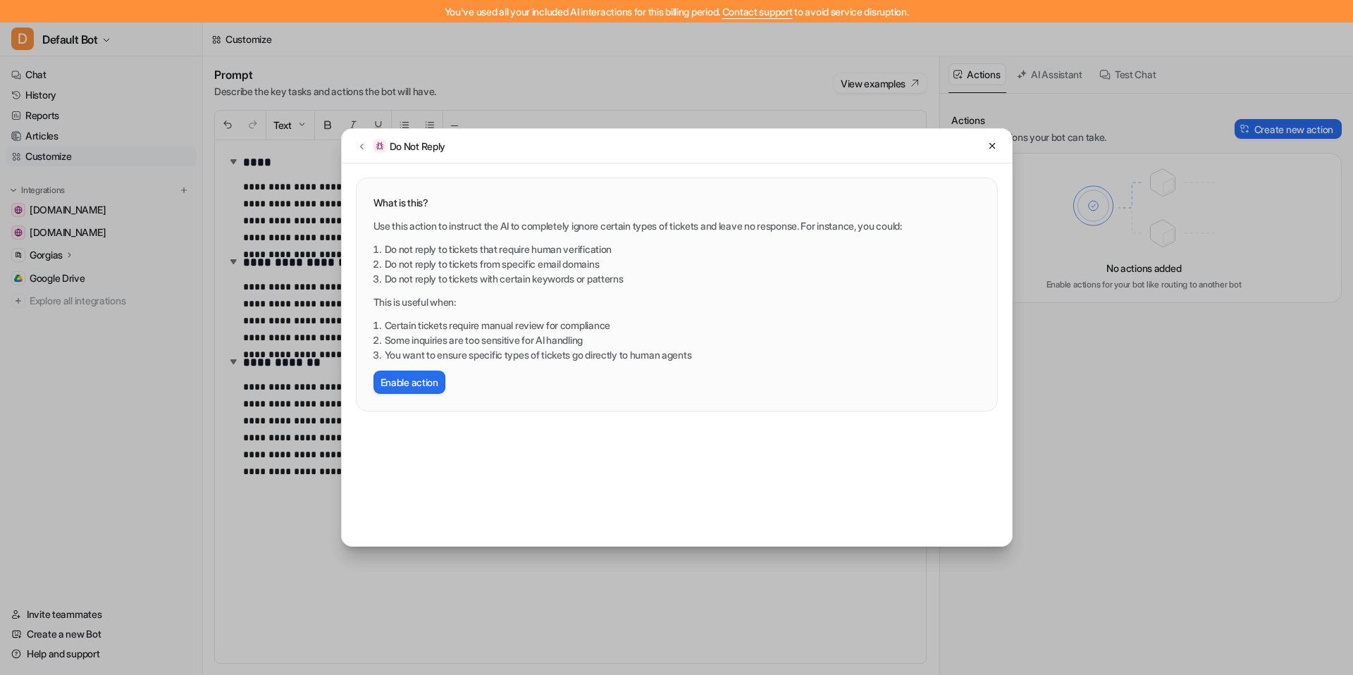
click at [563, 229] on p "Use this action to instruct the AI to completely ignore certain types of ticket…" at bounding box center [677, 226] width 607 height 15
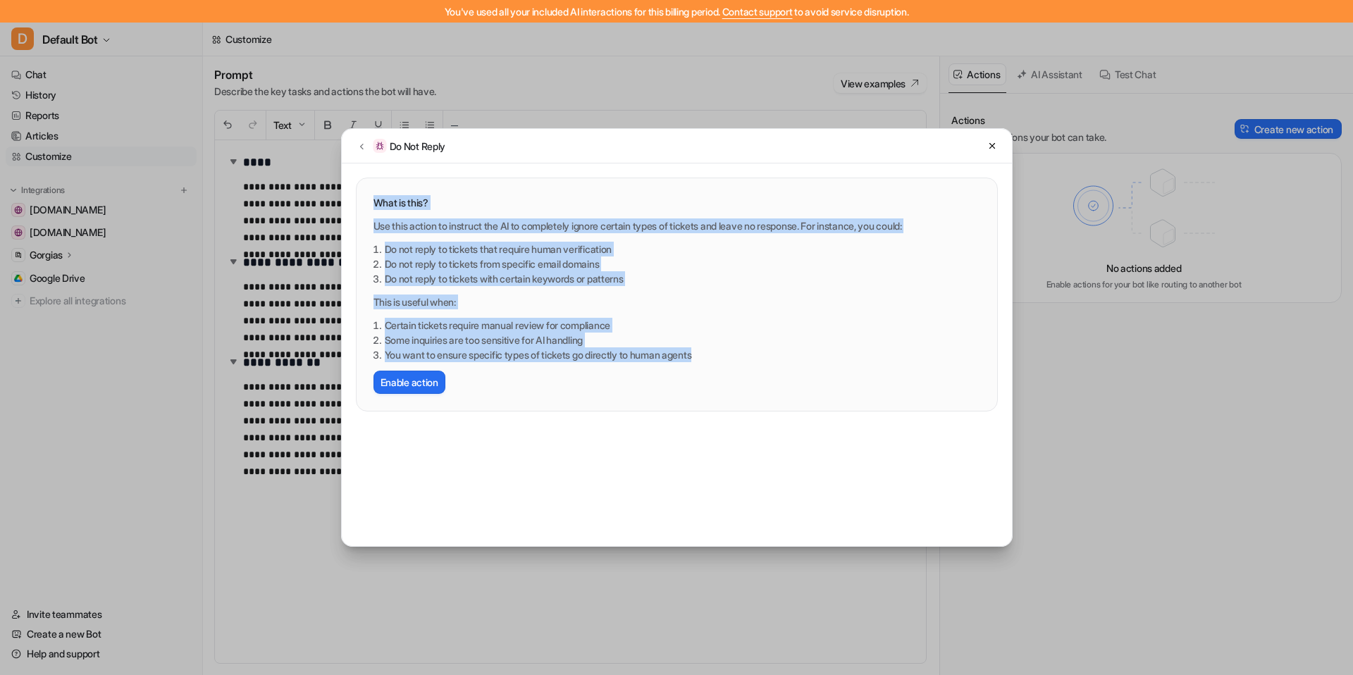
drag, startPoint x: 376, startPoint y: 199, endPoint x: 735, endPoint y: 362, distance: 393.7
click at [735, 362] on div "What is this? Use this action to instruct the AI to completely ignore certain t…" at bounding box center [677, 294] width 607 height 199
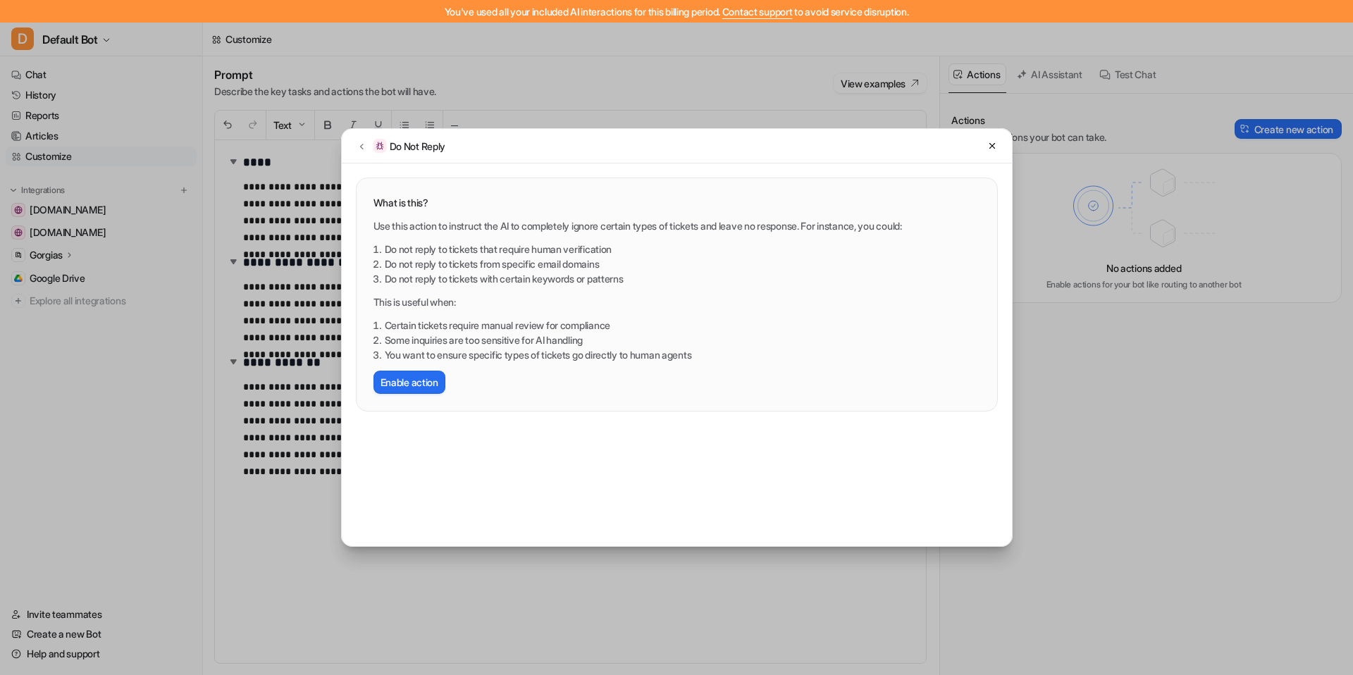
click at [709, 343] on li "Some inquiries are too sensitive for AI handling" at bounding box center [683, 340] width 596 height 15
click at [421, 202] on h3 "What is this?" at bounding box center [677, 202] width 607 height 15
click at [481, 207] on h3 "What is this?" at bounding box center [677, 202] width 607 height 15
click at [428, 213] on div "What is this? Use this action to instruct the AI to completely ignore certain t…" at bounding box center [677, 294] width 607 height 199
click at [424, 389] on button "Enable action" at bounding box center [410, 382] width 72 height 23
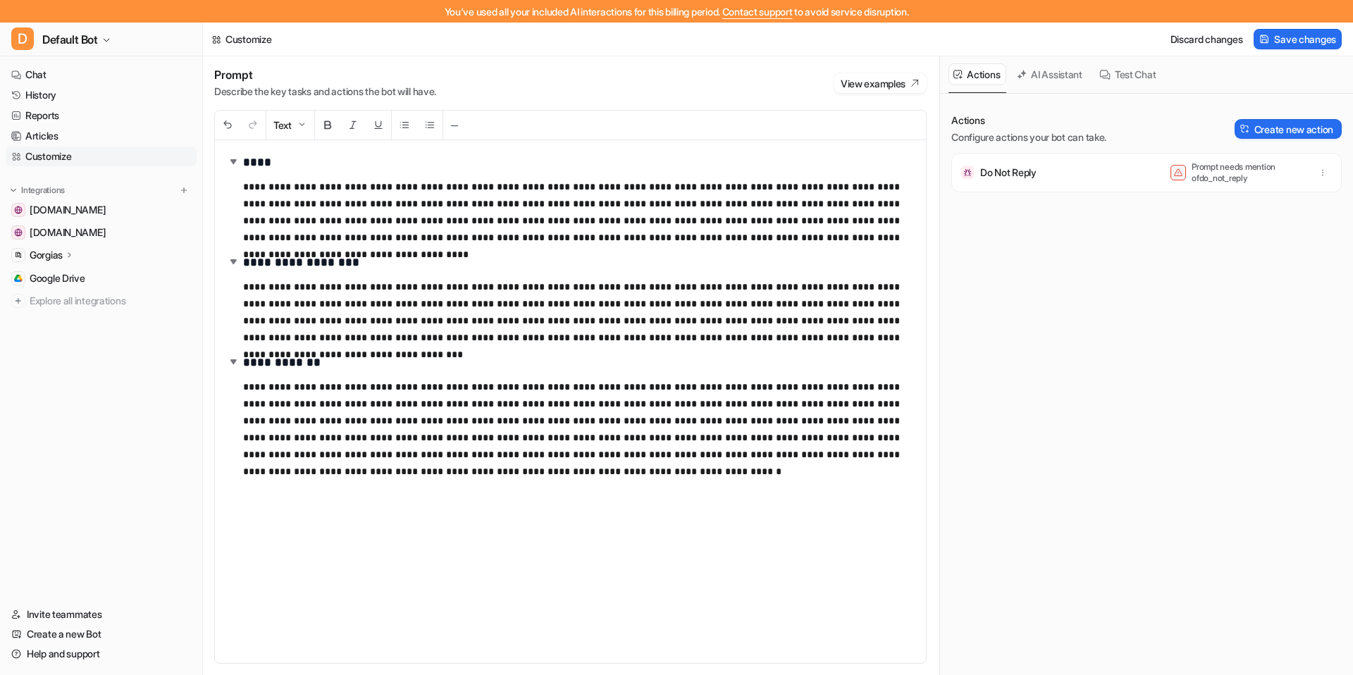
click at [1067, 172] on div "Do Not Reply Prompt needs mention of do_not_reply" at bounding box center [1147, 172] width 378 height 39
click at [1086, 169] on p "Prompt needs mention of do_not_reply" at bounding box center [1248, 172] width 113 height 23
click at [1086, 172] on button "button" at bounding box center [1323, 173] width 20 height 20
click at [1086, 199] on button "Delete" at bounding box center [1254, 204] width 152 height 26
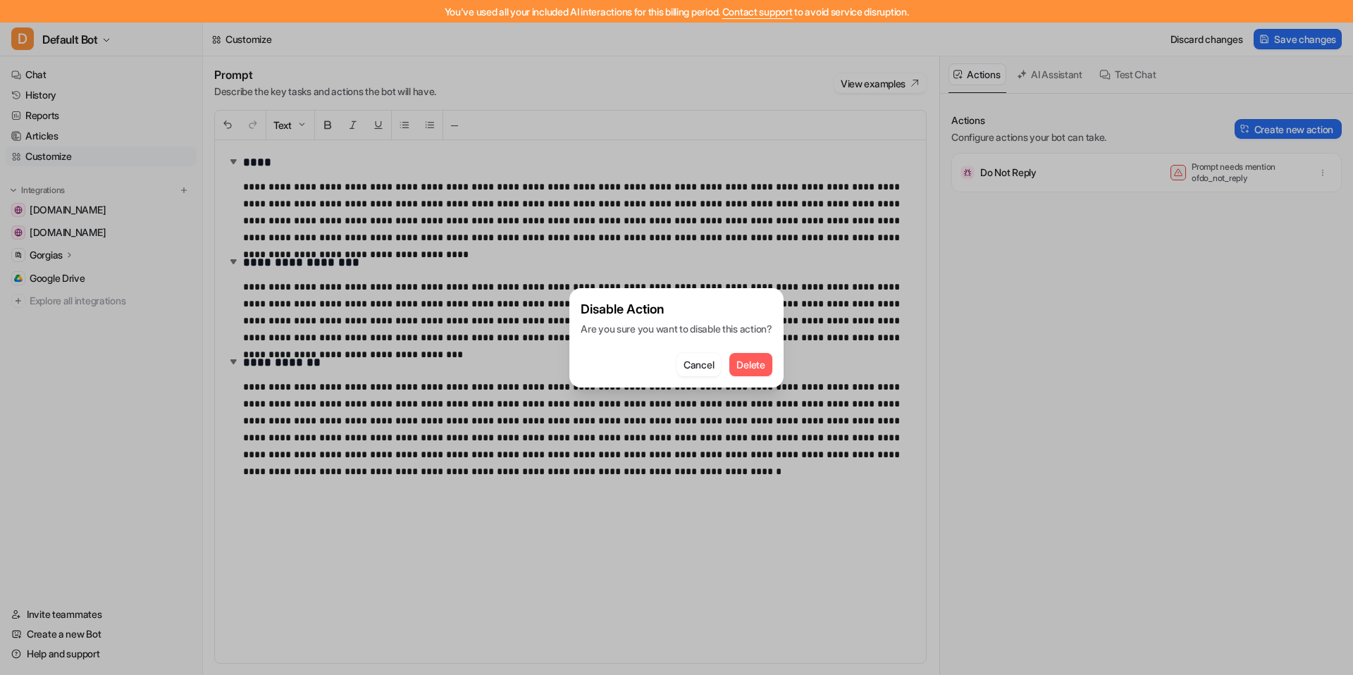
click at [768, 350] on div "Cancel Delete" at bounding box center [676, 361] width 191 height 32
click at [765, 362] on span "Delete" at bounding box center [751, 364] width 28 height 15
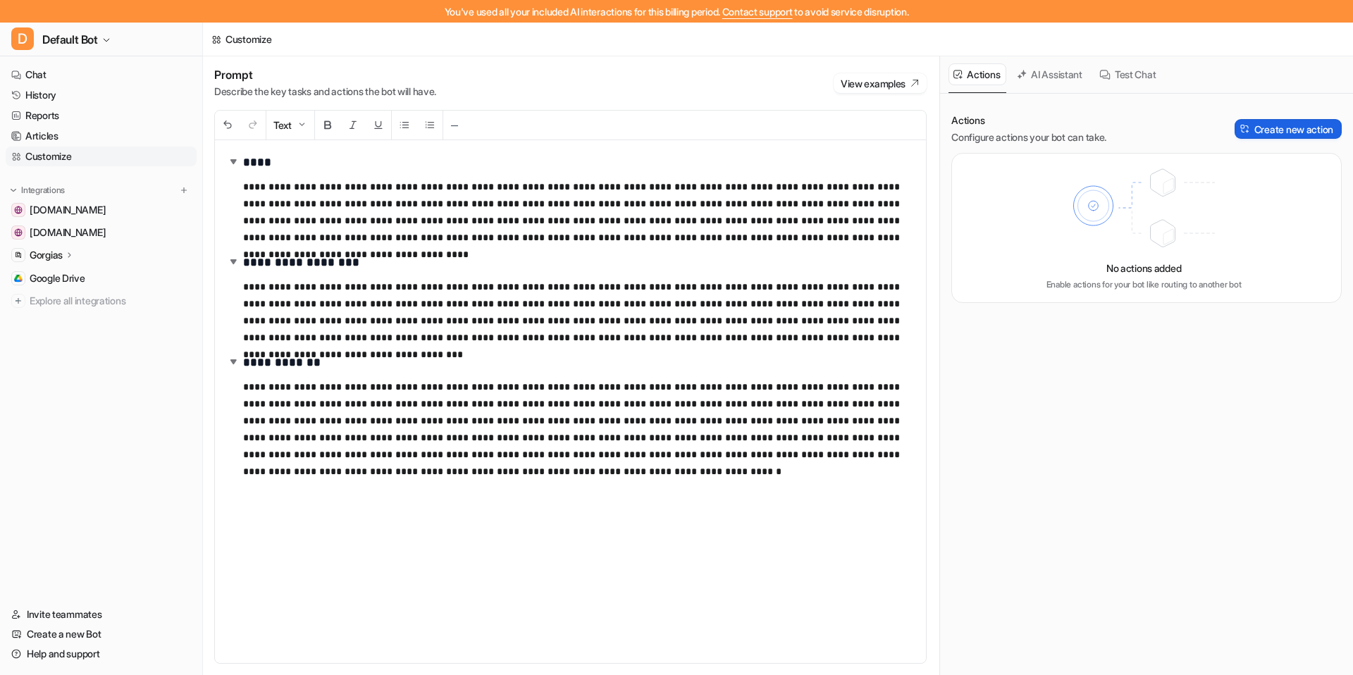
click at [1086, 121] on button "Create new action" at bounding box center [1288, 129] width 107 height 20
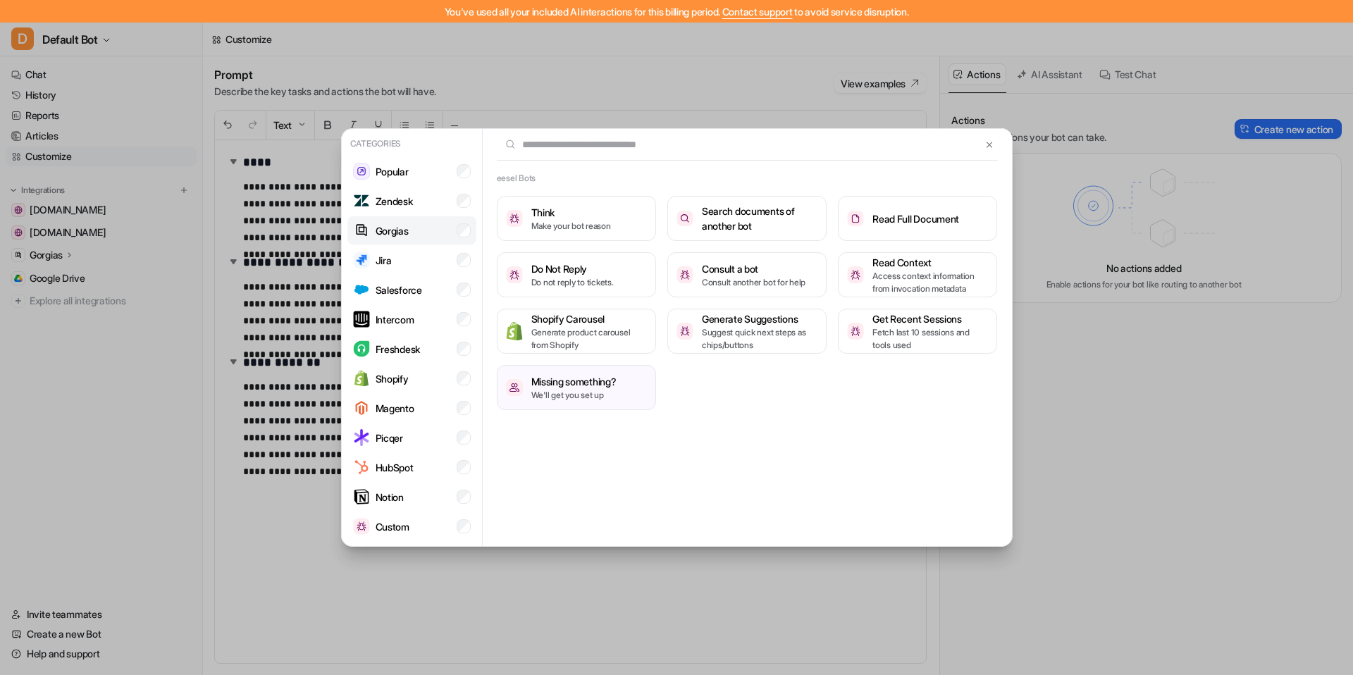
click at [416, 223] on li "Gorgias" at bounding box center [412, 230] width 129 height 28
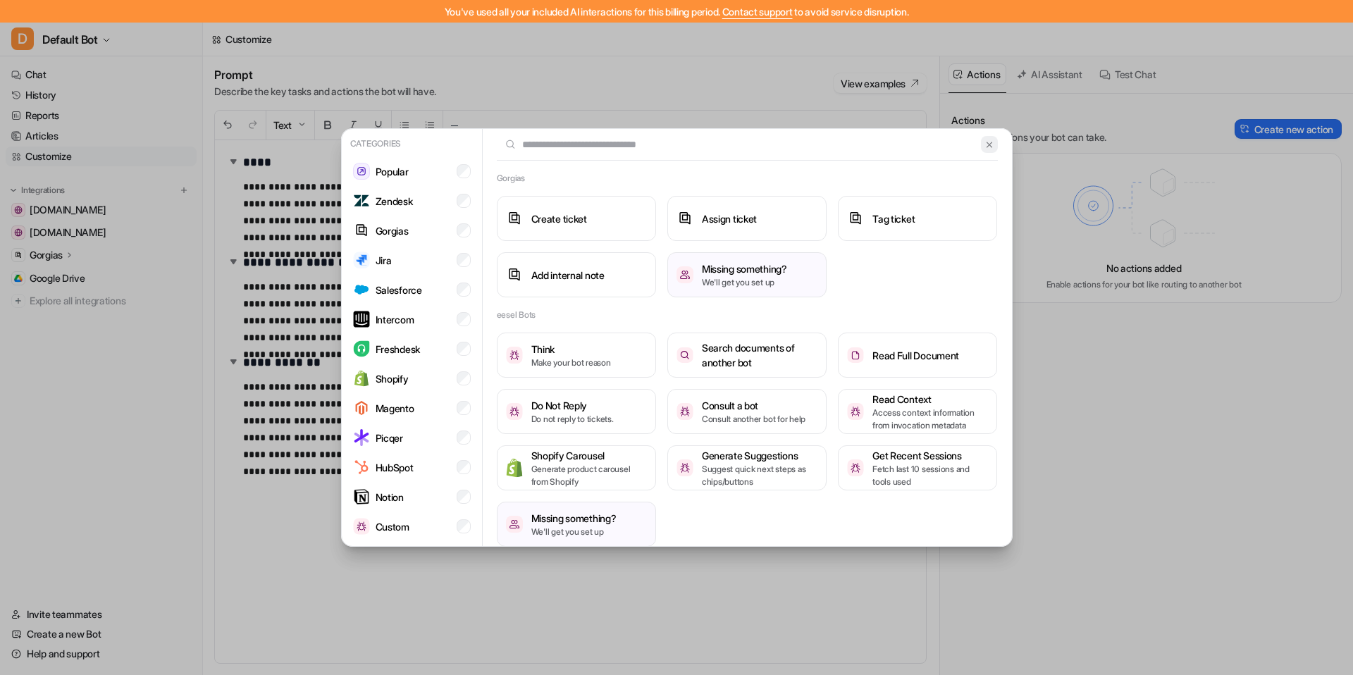
click at [985, 146] on img at bounding box center [990, 145] width 10 height 11
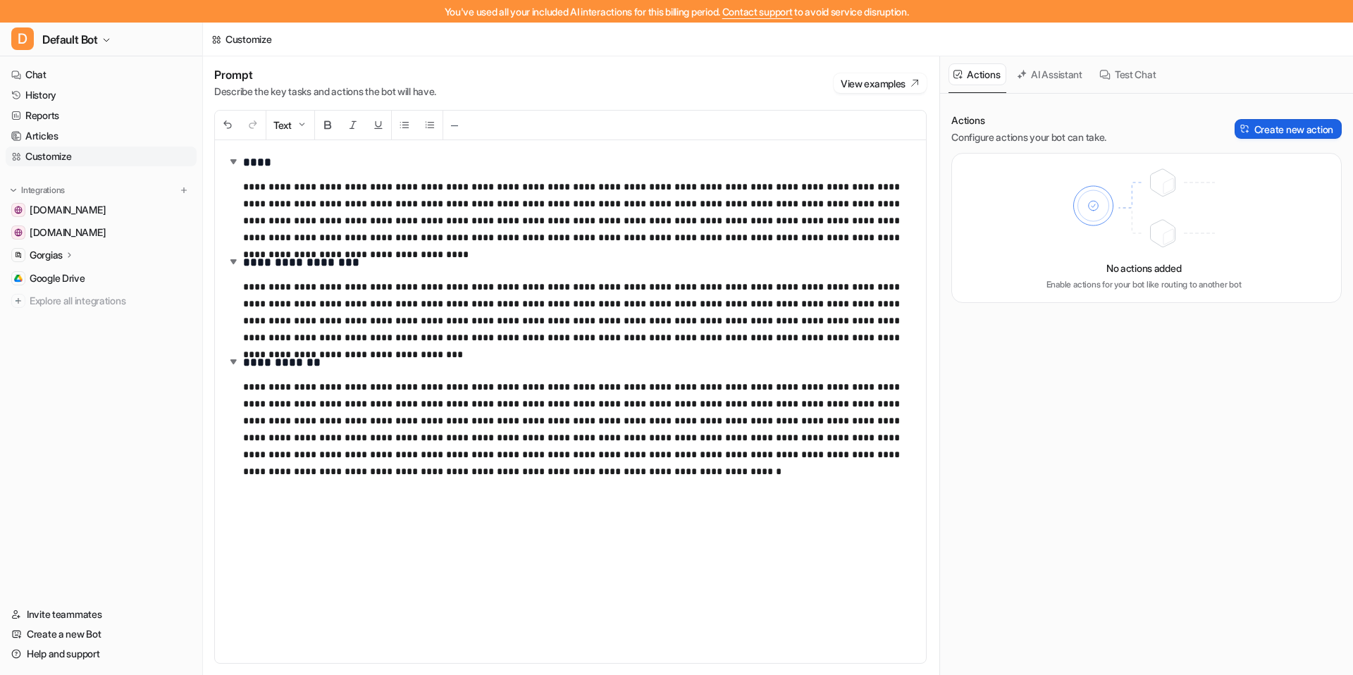
click at [1086, 128] on button "Create new action" at bounding box center [1288, 129] width 107 height 20
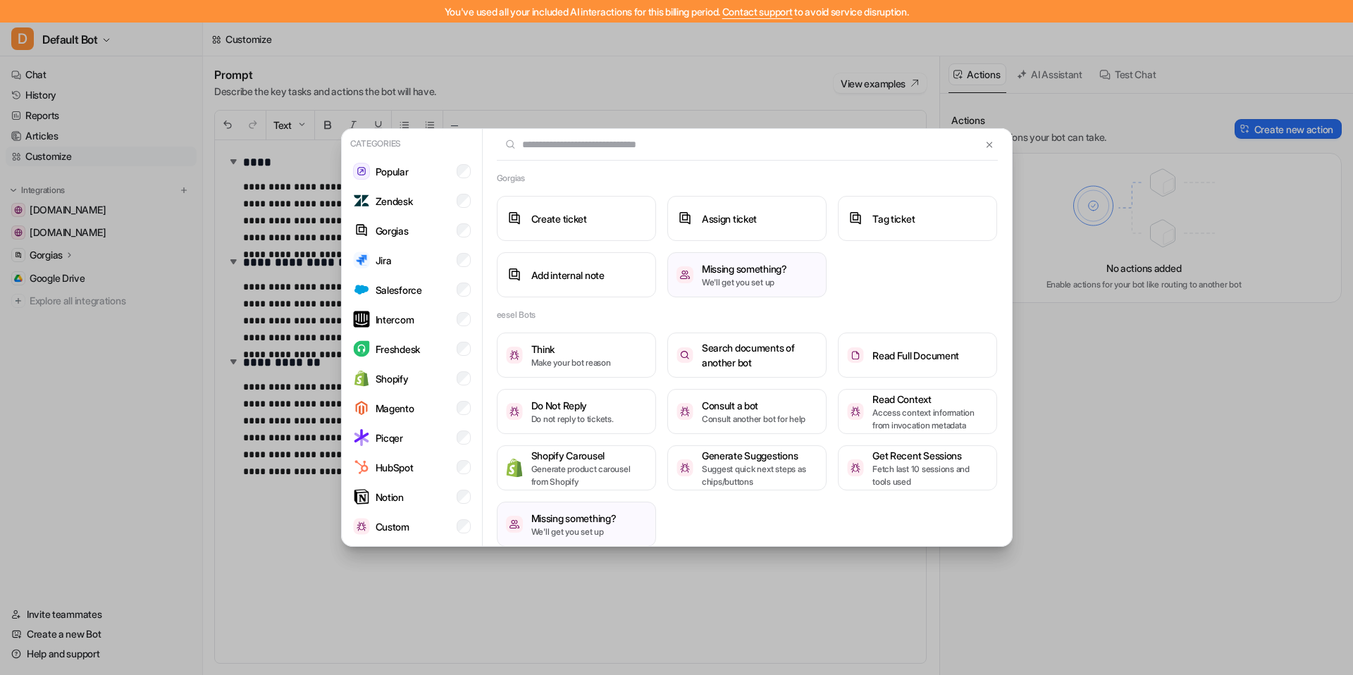
click at [625, 142] on input "text" at bounding box center [739, 144] width 485 height 31
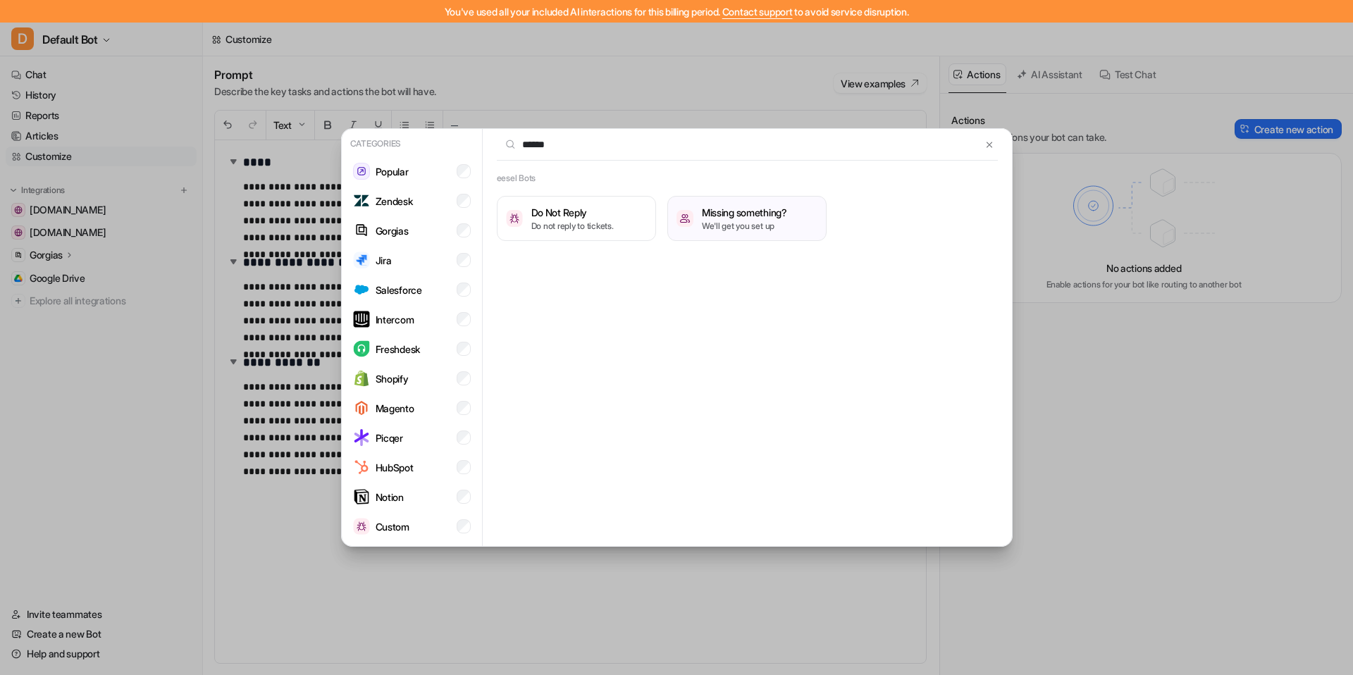
type input "******"
drag, startPoint x: 580, startPoint y: 145, endPoint x: 455, endPoint y: 136, distance: 125.1
click at [455, 136] on div "Categories Popular Zendesk Gorgias Jira Salesforce Intercom Freshdesk Shopify M…" at bounding box center [677, 367] width 670 height 477
type input "**********"
click at [598, 228] on p "Do not reply to tickets." at bounding box center [572, 226] width 82 height 13
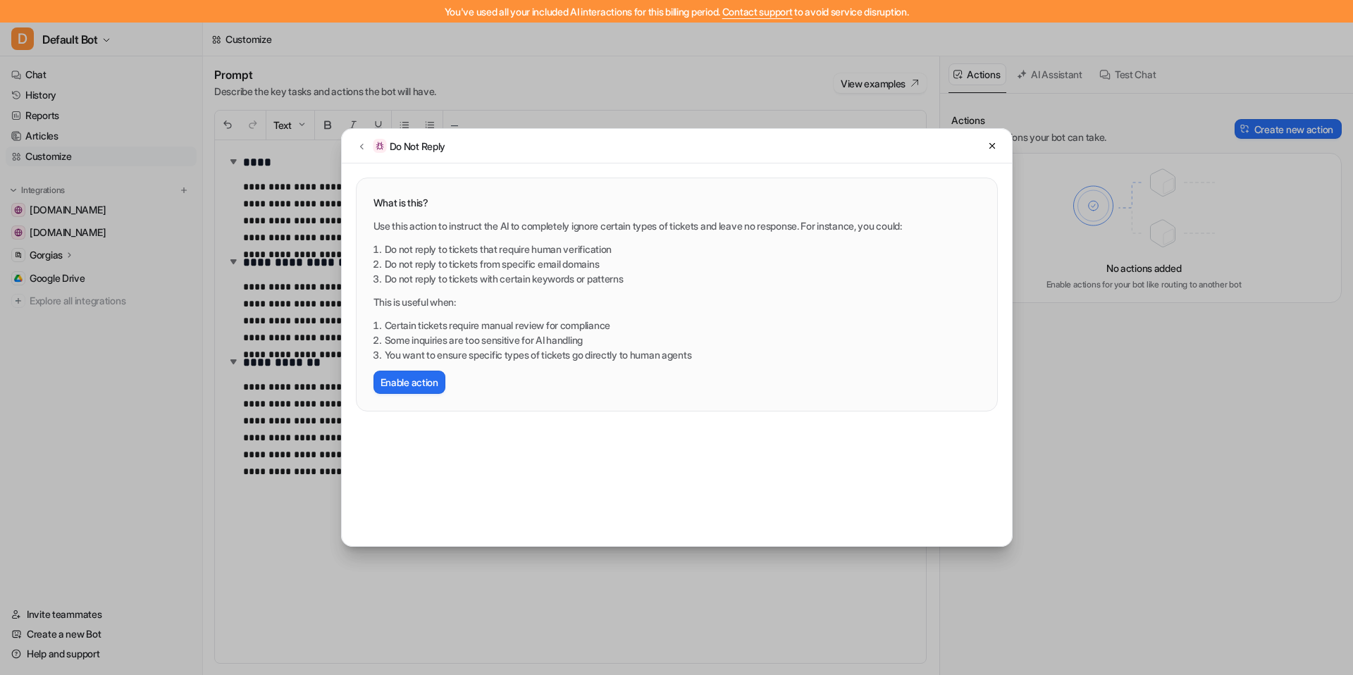
click at [451, 343] on li "Some inquiries are too sensitive for AI handling" at bounding box center [683, 340] width 596 height 15
click at [512, 343] on li "Some inquiries are too sensitive for AI handling" at bounding box center [683, 340] width 596 height 15
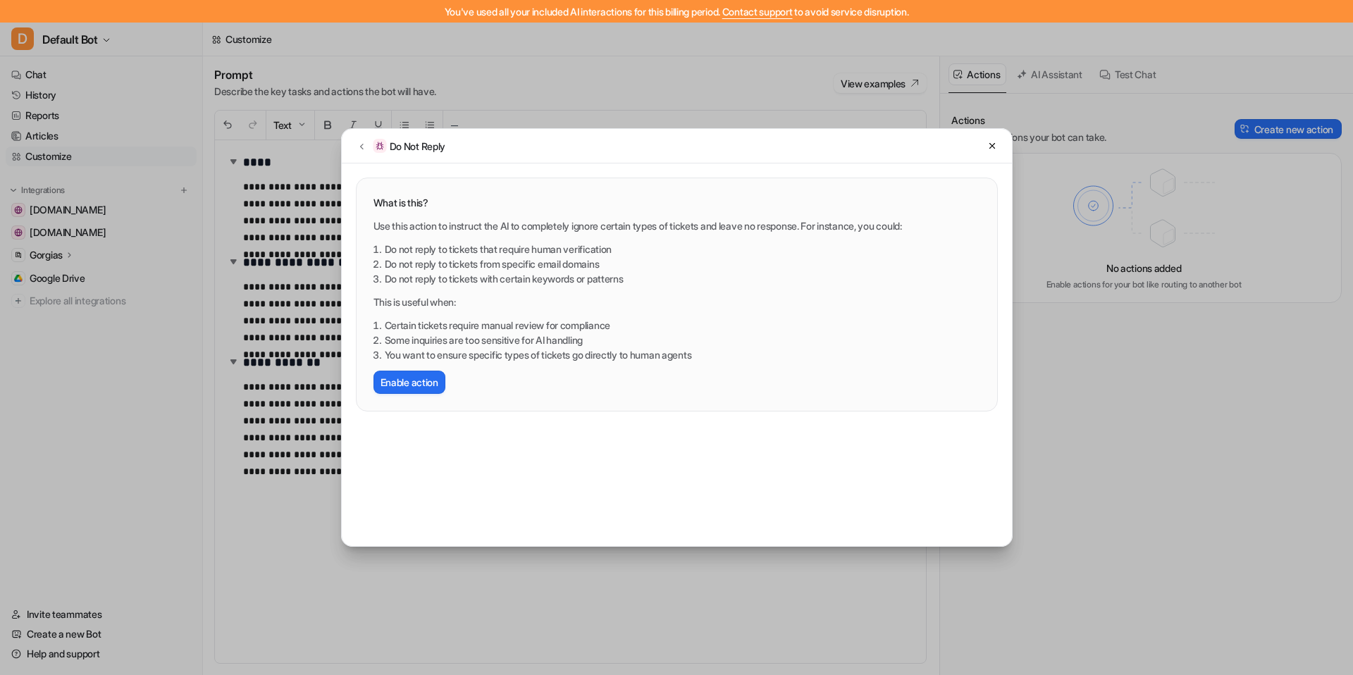
click at [706, 291] on div "Use this action to instruct the AI to completely ignore certain types of ticket…" at bounding box center [677, 307] width 607 height 176
click at [1005, 142] on div "Do Not Reply" at bounding box center [677, 146] width 670 height 35
click at [1001, 146] on div "Do Not Reply" at bounding box center [677, 146] width 670 height 35
click at [991, 147] on icon at bounding box center [992, 146] width 6 height 6
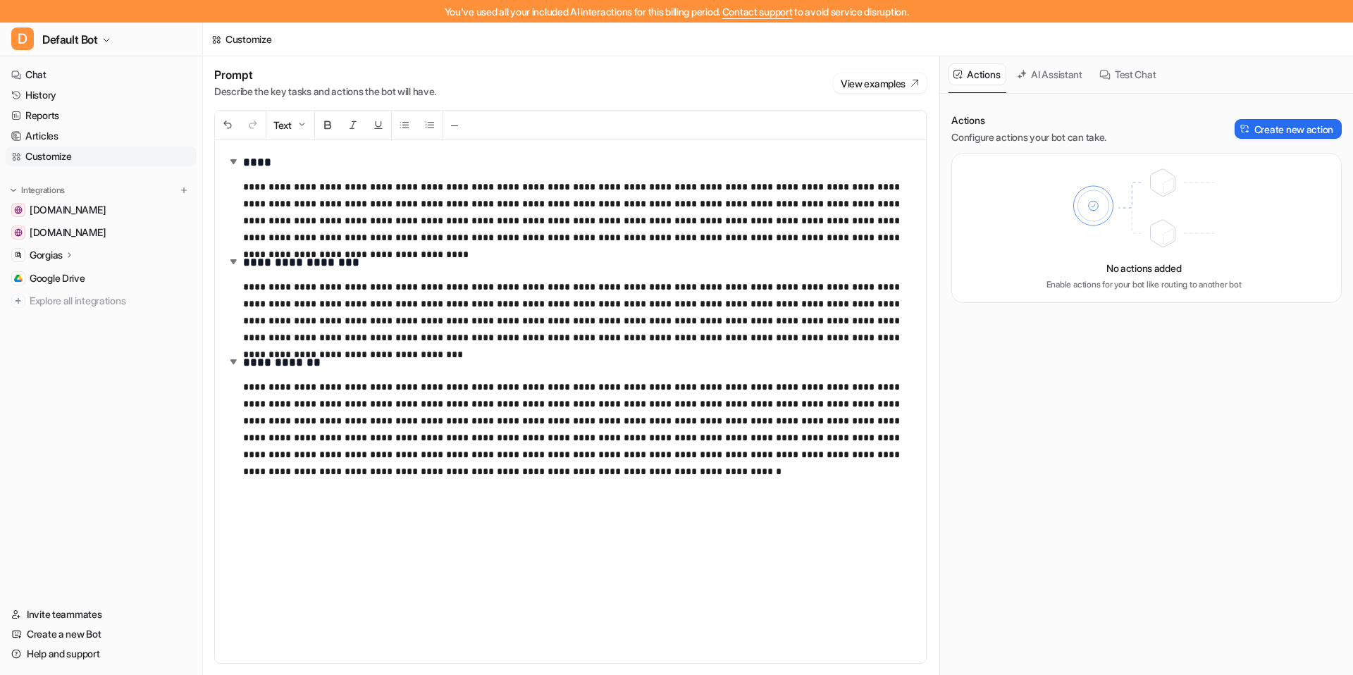
click at [1086, 292] on div "No actions added Enable actions for your bot like routing to another bot" at bounding box center [1147, 228] width 391 height 150
click at [1086, 279] on p "Enable actions for your bot like routing to another bot" at bounding box center [1144, 284] width 195 height 13
click at [1086, 274] on div "No actions added Enable actions for your bot like routing to another bot" at bounding box center [1147, 228] width 391 height 150
click at [1067, 80] on button "AI Assistant" at bounding box center [1050, 74] width 77 height 22
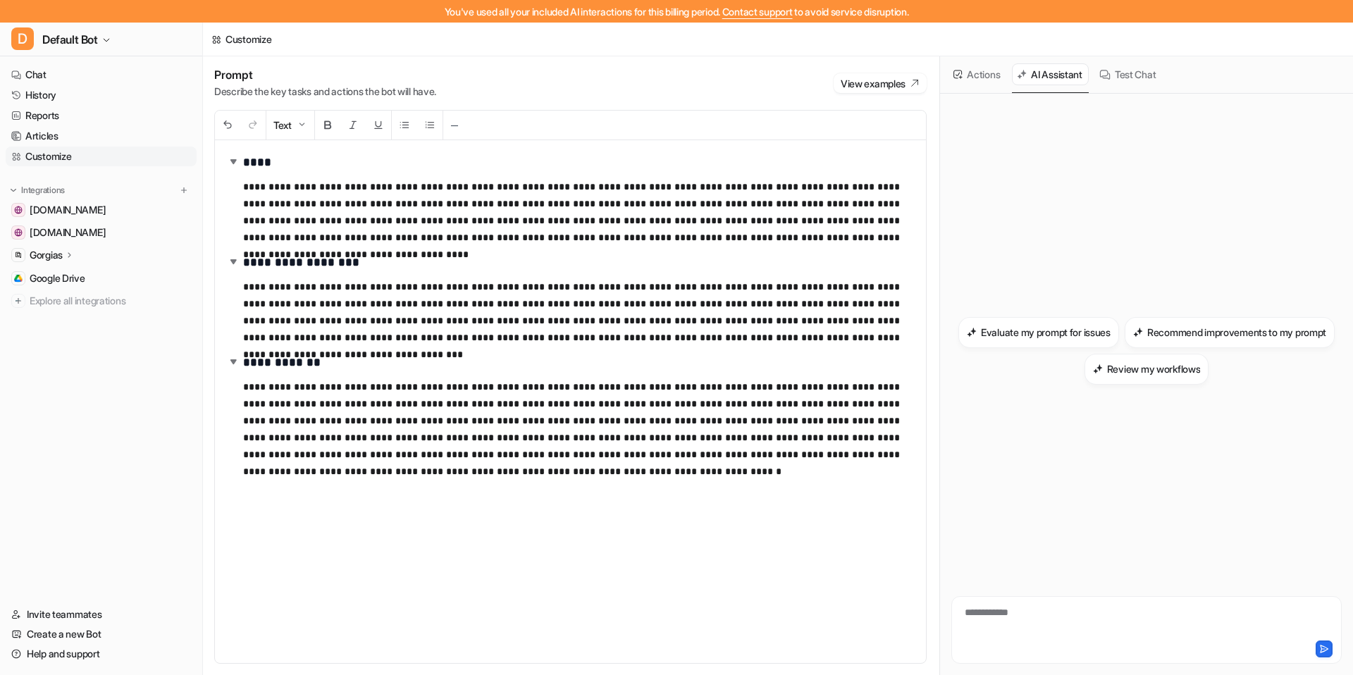
click at [1037, 625] on div "**********" at bounding box center [1146, 622] width 383 height 32
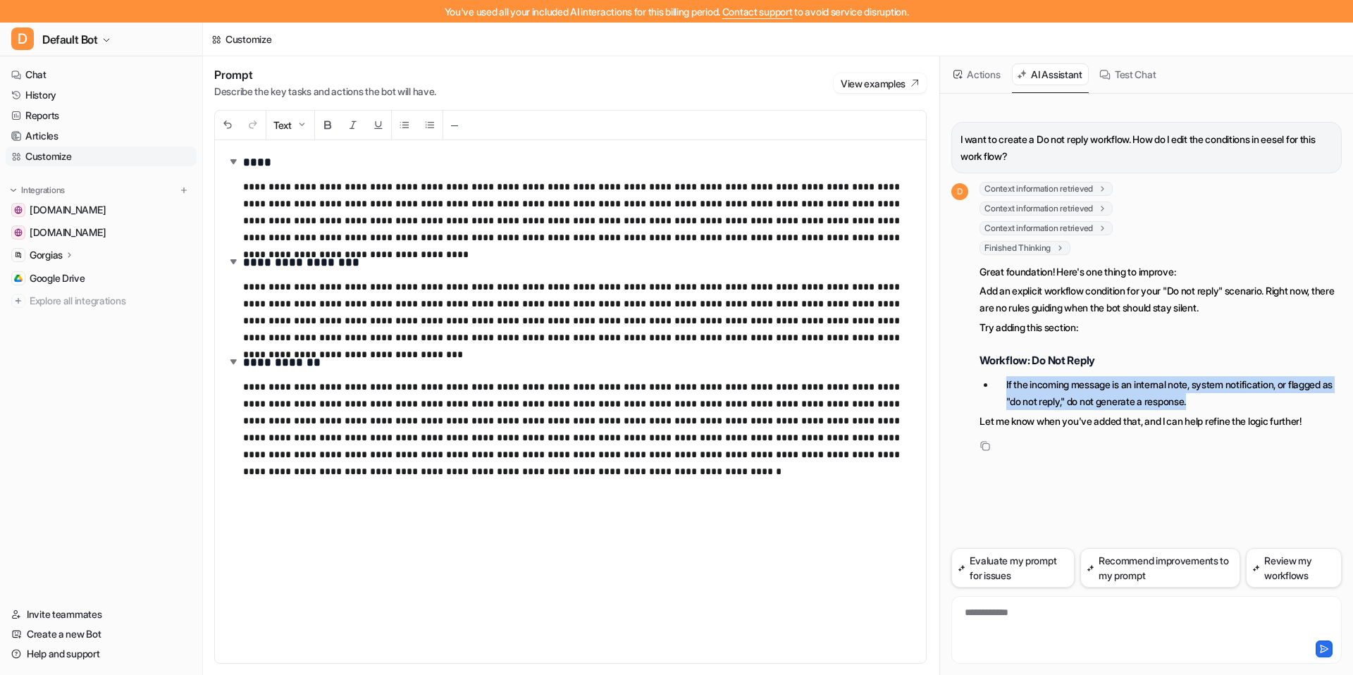
drag, startPoint x: 1264, startPoint y: 399, endPoint x: 1007, endPoint y: 388, distance: 256.8
click at [1007, 388] on li "If the incoming message is an internal note, system notification, or flagged as…" at bounding box center [1168, 393] width 347 height 34
copy li "If the incoming message is an internal note, system notification, or flagged as…"
click at [988, 79] on button "Actions" at bounding box center [978, 74] width 58 height 22
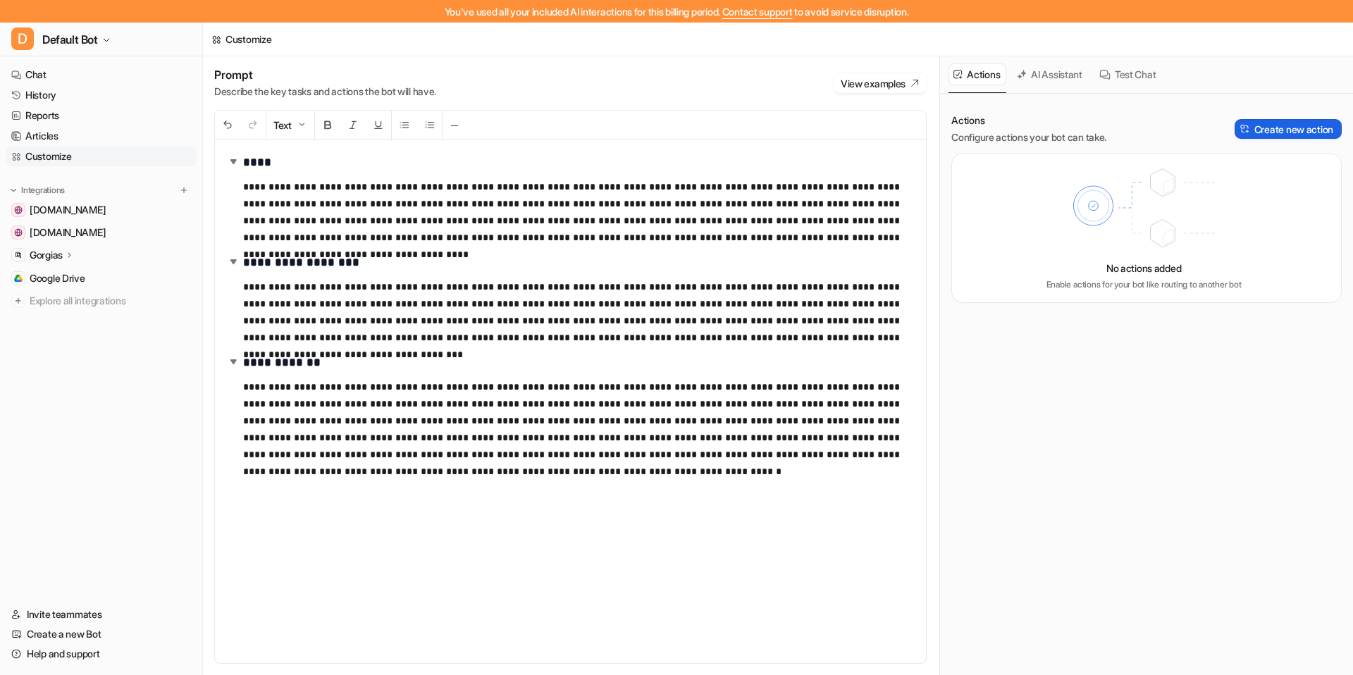
click at [1086, 130] on button "Create new action" at bounding box center [1288, 129] width 107 height 20
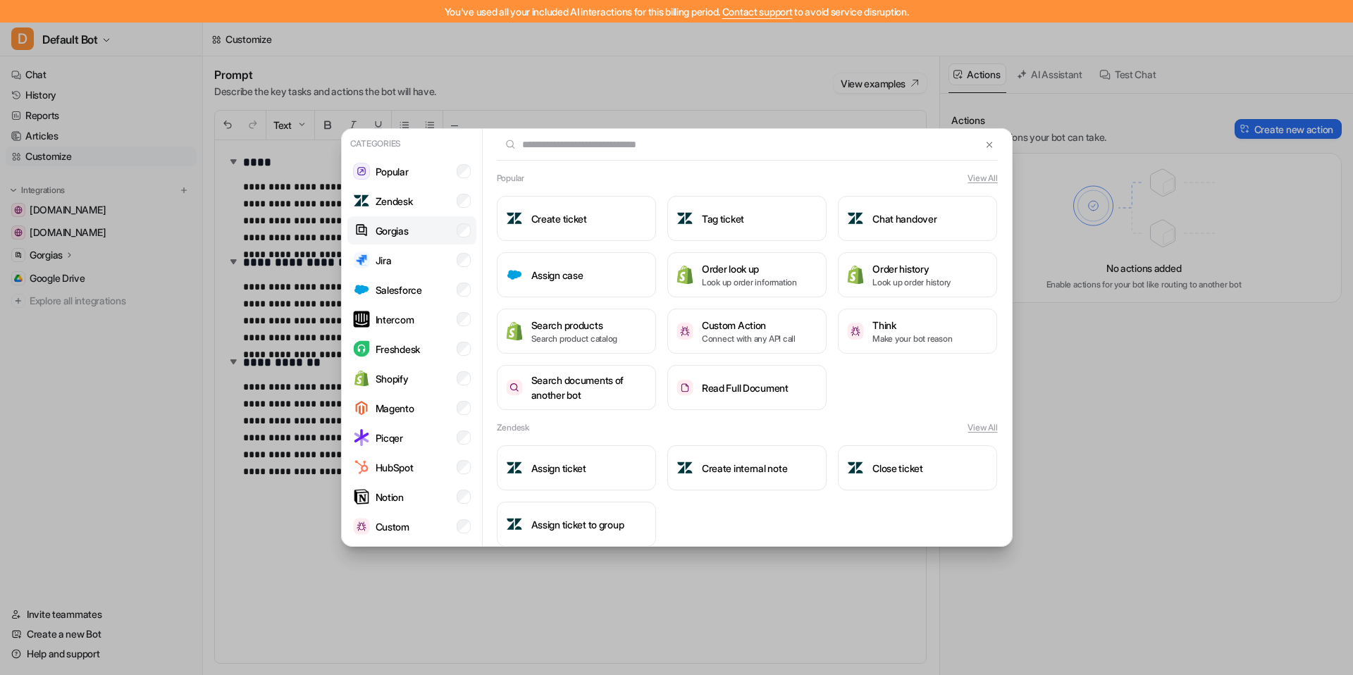
click at [435, 226] on li "Gorgias" at bounding box center [412, 230] width 129 height 28
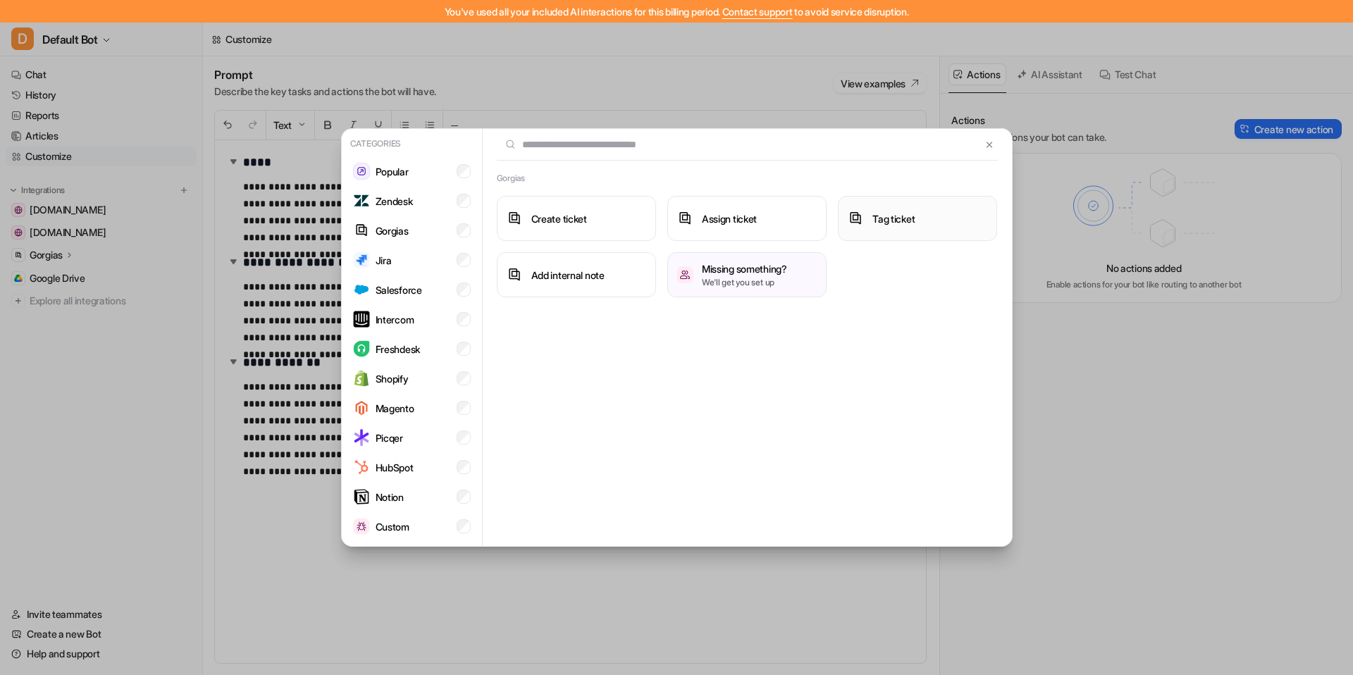
click at [899, 224] on h3 "Tag ticket" at bounding box center [894, 218] width 42 height 15
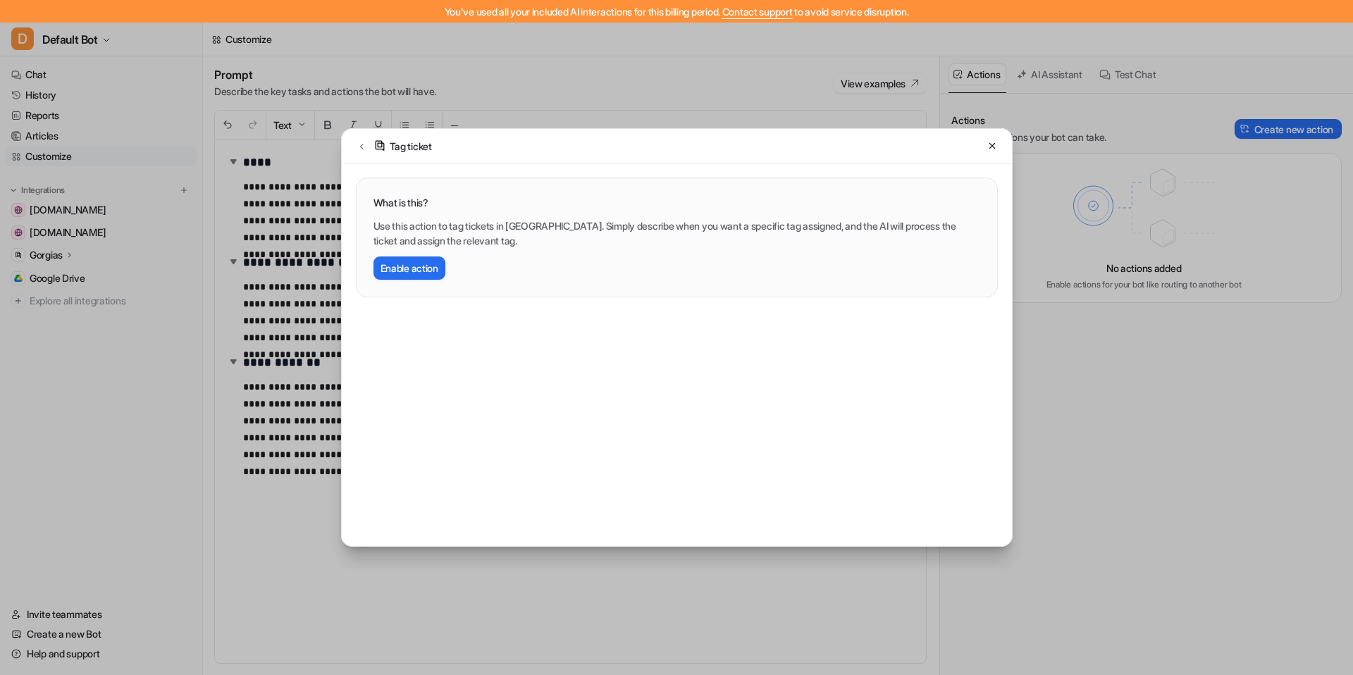
click at [586, 239] on p "Use this action to tag tickets in Gorgias. Simply describe when you want a spec…" at bounding box center [677, 234] width 607 height 30
drag, startPoint x: 508, startPoint y: 220, endPoint x: 467, endPoint y: 232, distance: 41.9
click at [503, 221] on p "Use this action to tag tickets in Gorgias. Simply describe when you want a spec…" at bounding box center [677, 234] width 607 height 30
click at [458, 231] on p "Use this action to tag tickets in Gorgias. Simply describe when you want a spec…" at bounding box center [677, 234] width 607 height 30
click at [360, 146] on icon at bounding box center [362, 147] width 4 height 6
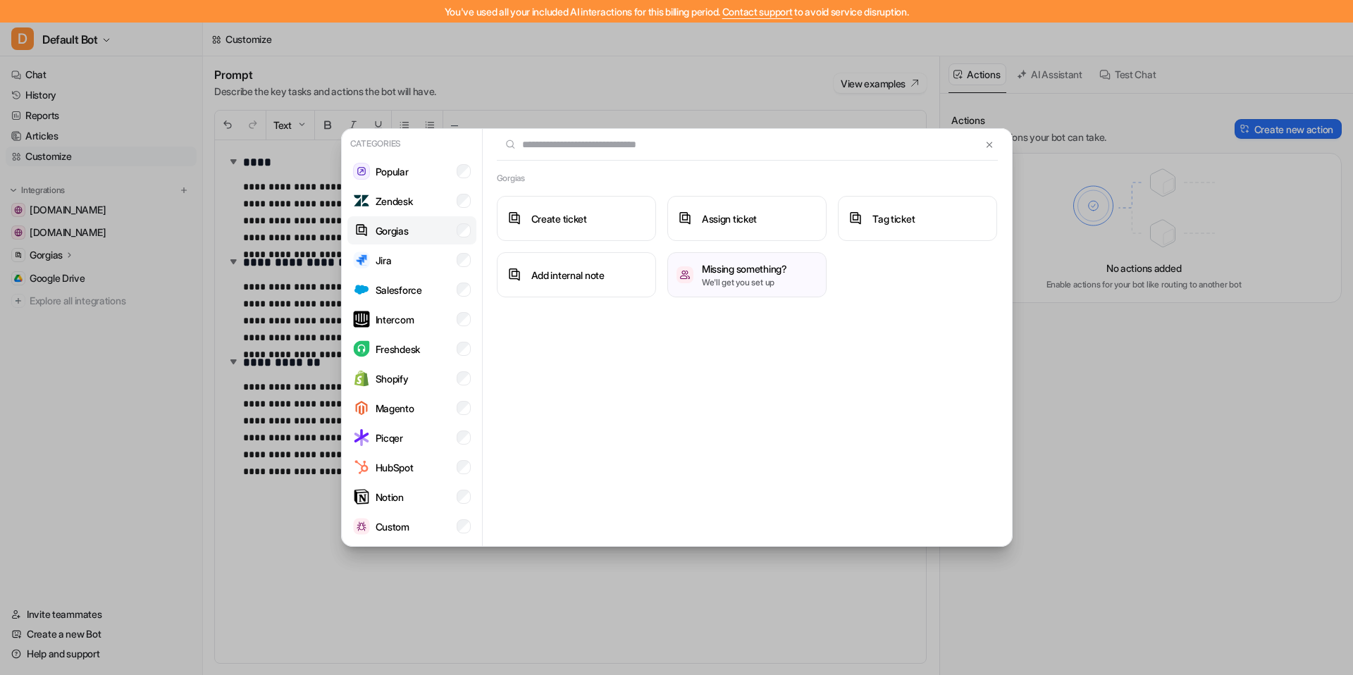
click at [446, 231] on li "Gorgias" at bounding box center [412, 230] width 129 height 28
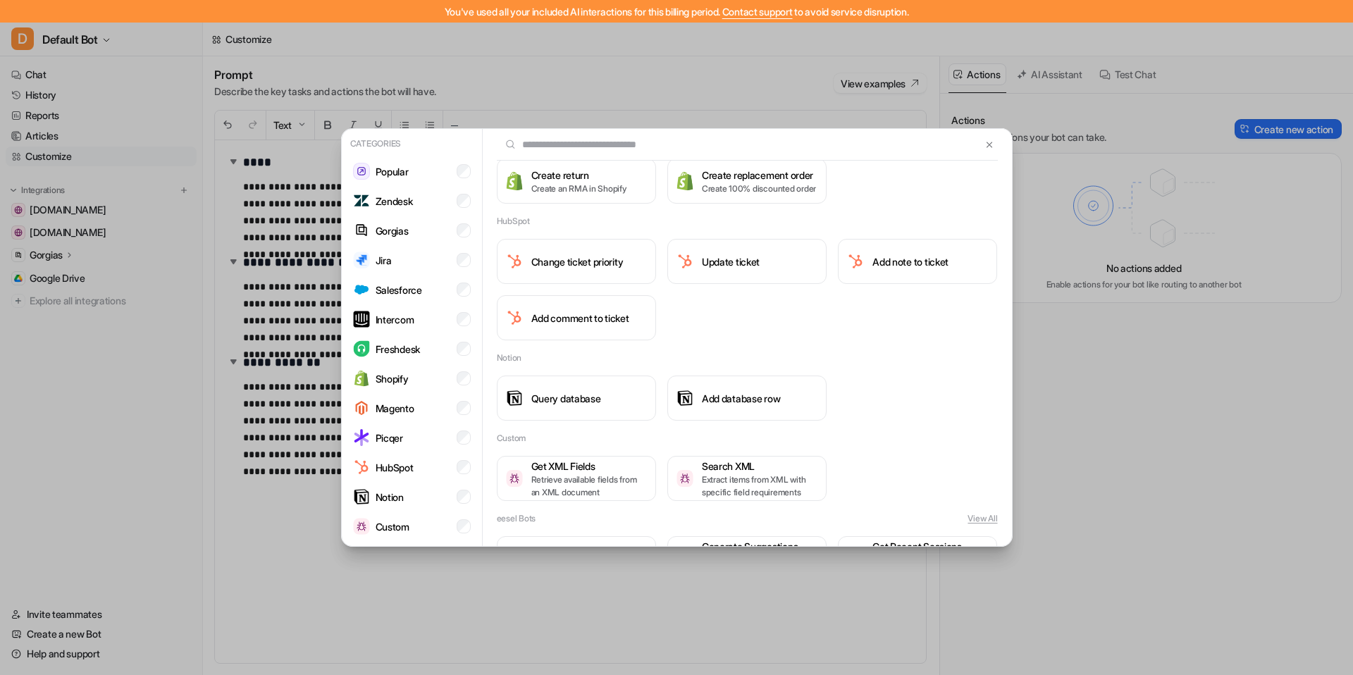
scroll to position [1372, 0]
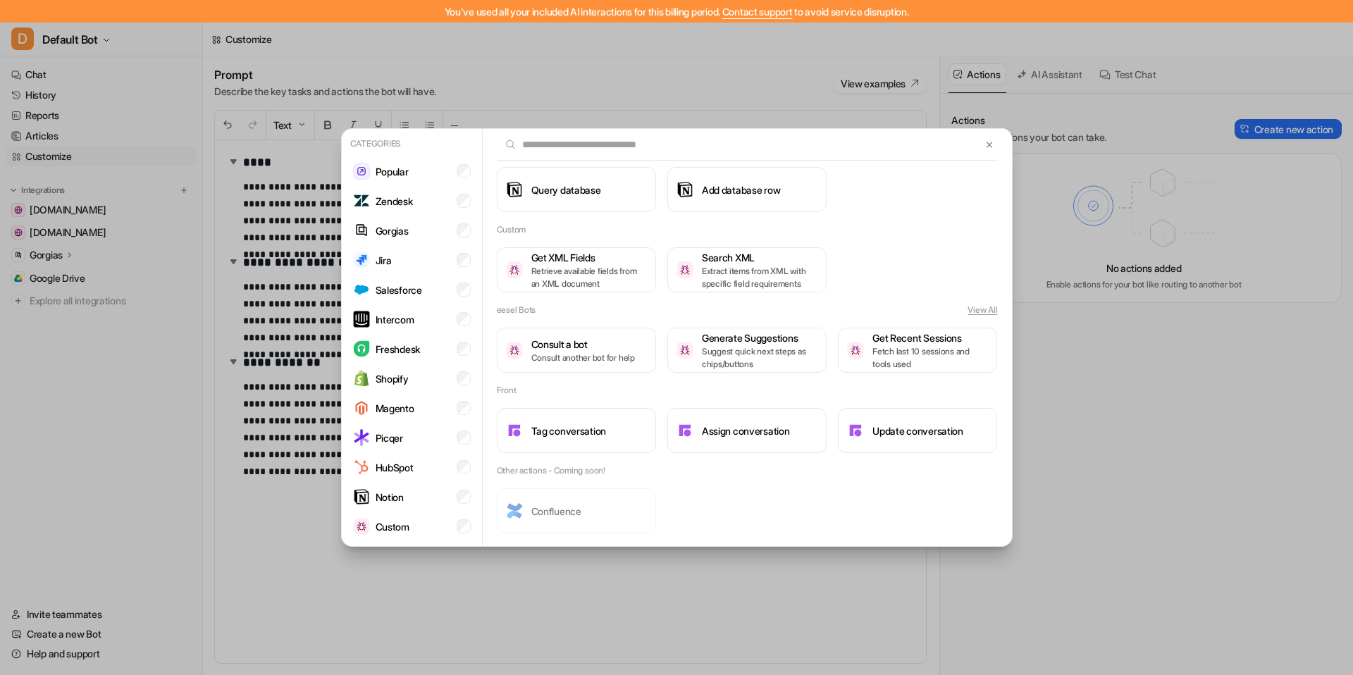
click at [985, 309] on button "View All" at bounding box center [983, 310] width 30 height 13
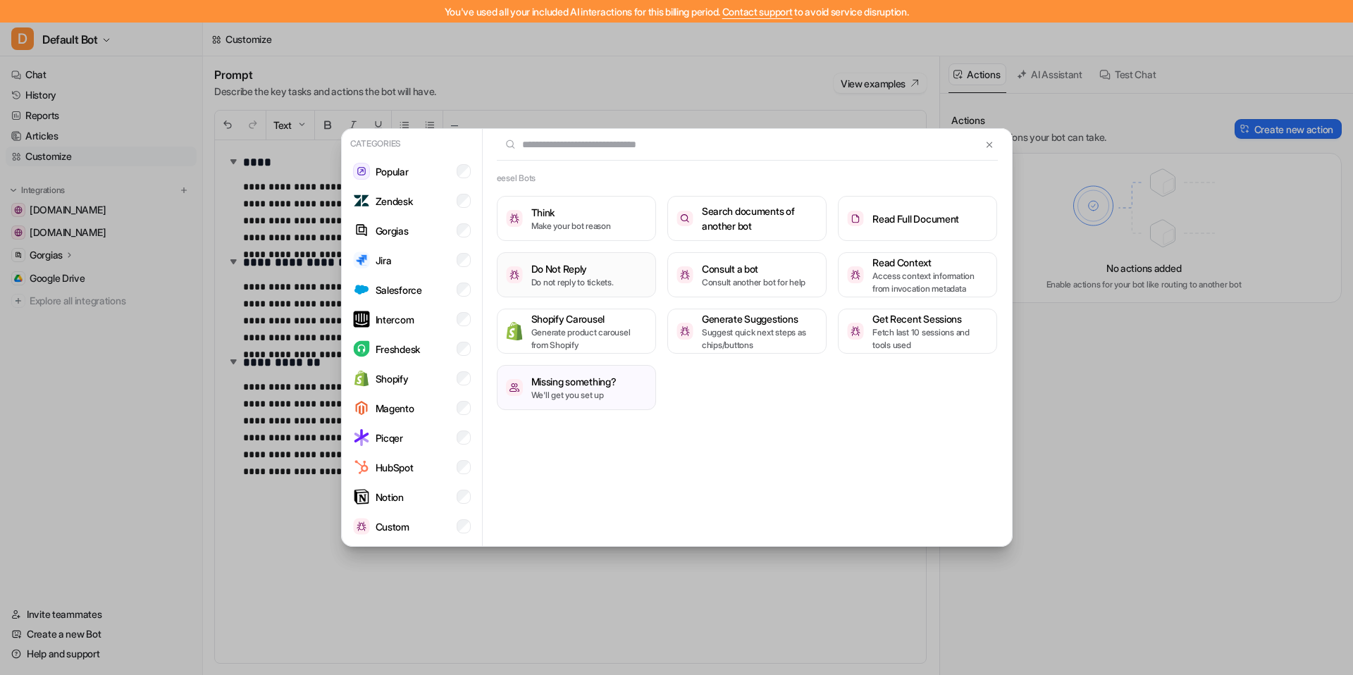
click at [570, 276] on p "Do not reply to tickets." at bounding box center [572, 282] width 82 height 13
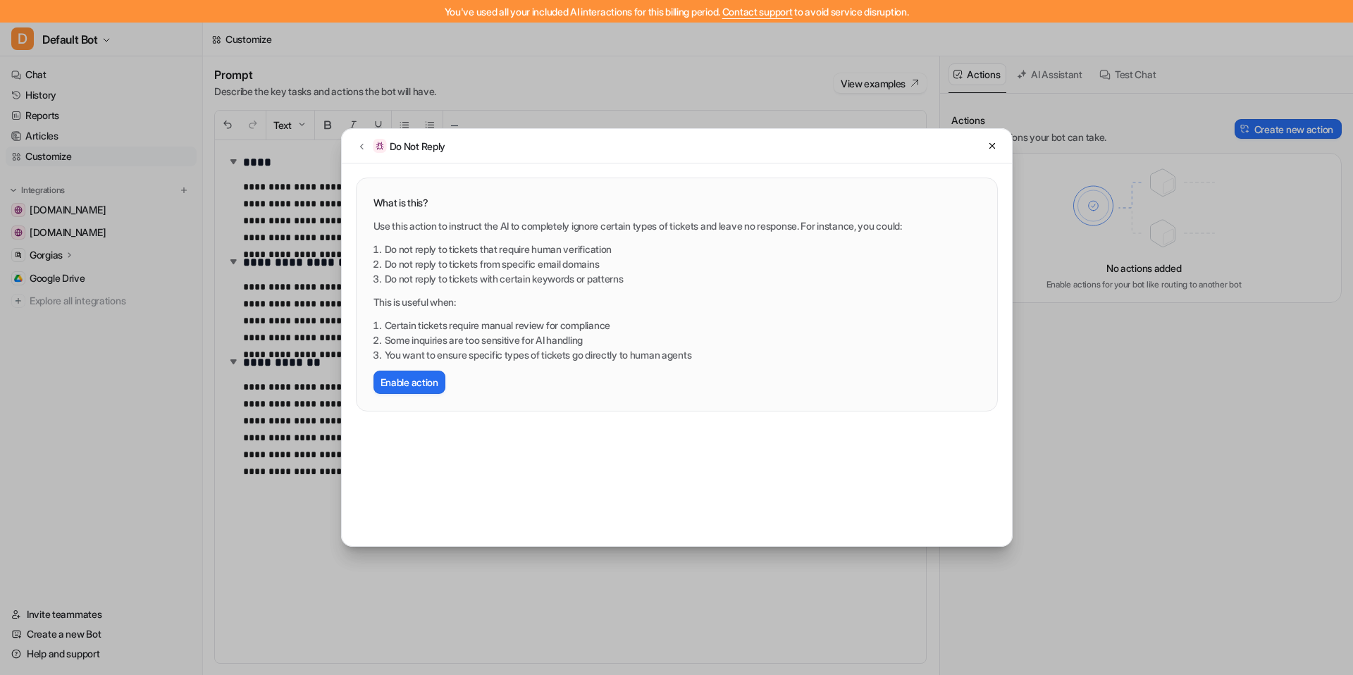
click at [582, 338] on li "Some inquiries are too sensitive for AI handling" at bounding box center [683, 340] width 596 height 15
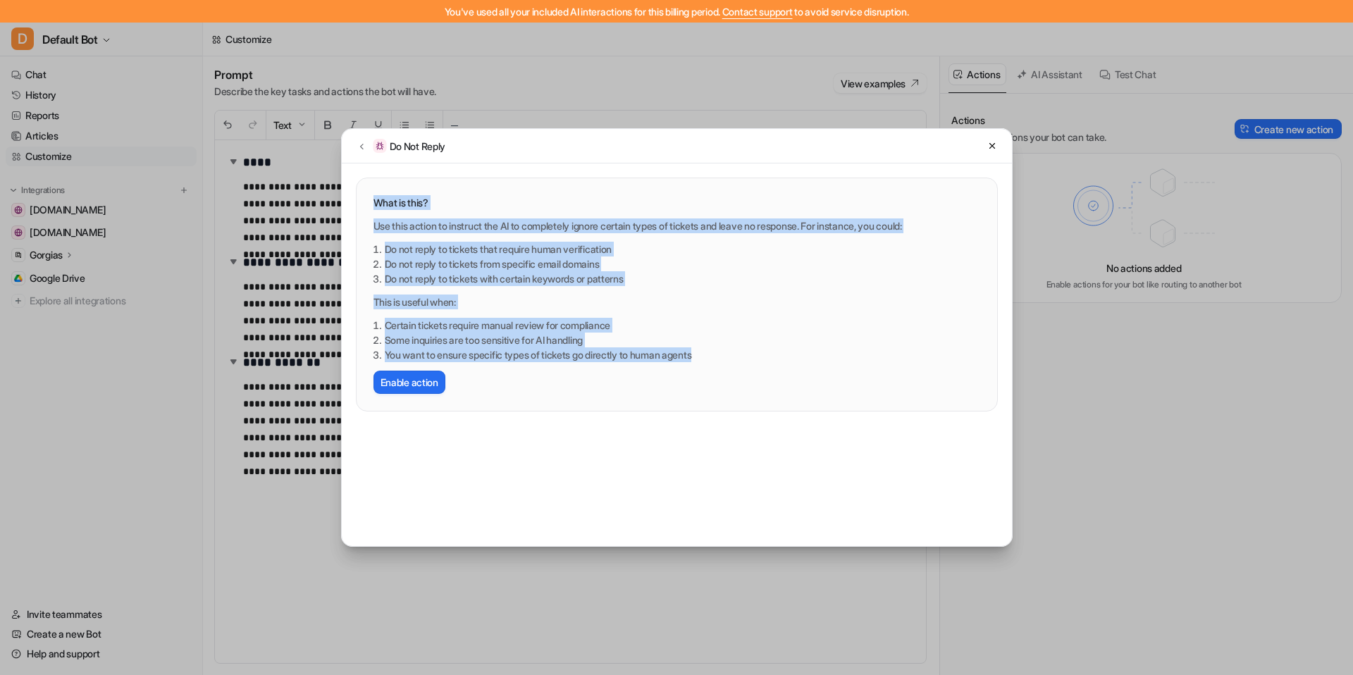
drag, startPoint x: 726, startPoint y: 360, endPoint x: 350, endPoint y: 202, distance: 408.2
click at [350, 202] on div "What is this? Use this action to instruct the AI to completely ignore certain t…" at bounding box center [677, 288] width 670 height 248
click at [412, 389] on button "Enable action" at bounding box center [410, 382] width 72 height 23
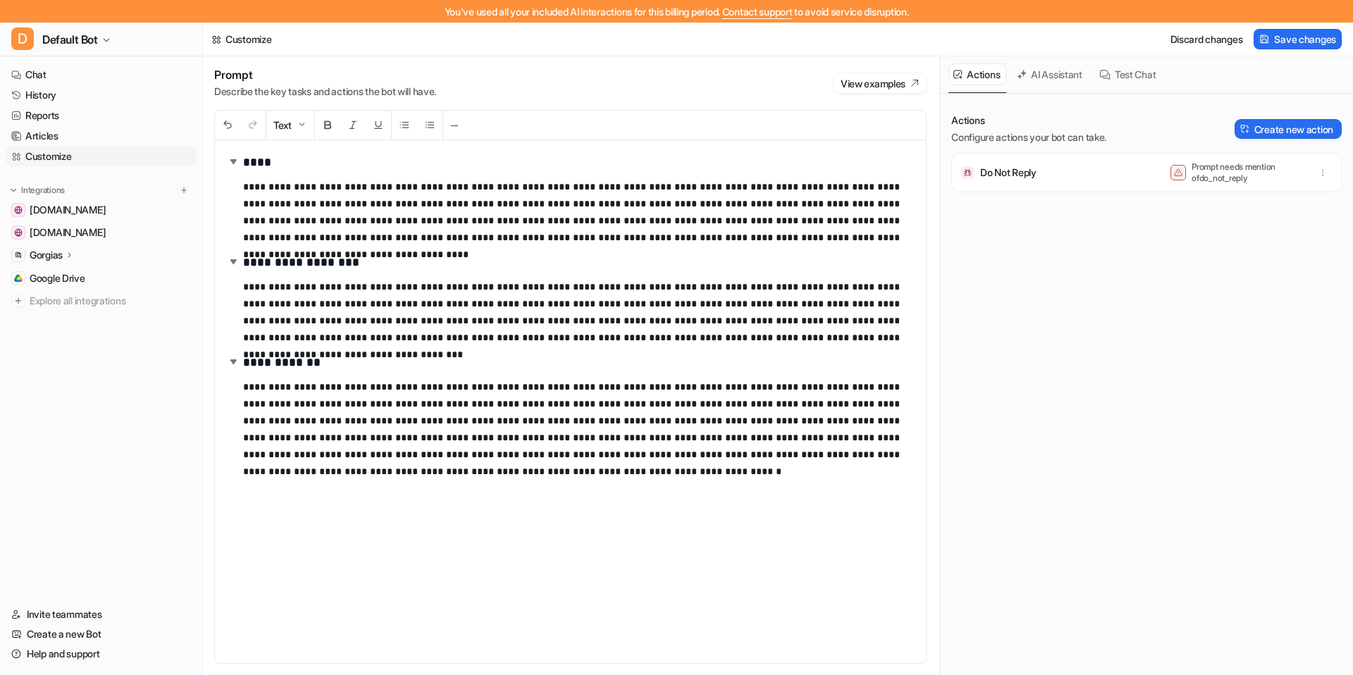
click at [1086, 165] on div "Prompt needs mention of do_not_reply" at bounding box center [1238, 172] width 134 height 23
click at [1086, 167] on button "button" at bounding box center [1323, 173] width 20 height 20
click at [1040, 177] on div "Do Not Reply Prompt needs mention of do_not_reply Delete" at bounding box center [1147, 172] width 378 height 39
click at [1047, 176] on div "Do Not Reply Prompt needs mention of do_not_reply" at bounding box center [1147, 172] width 378 height 39
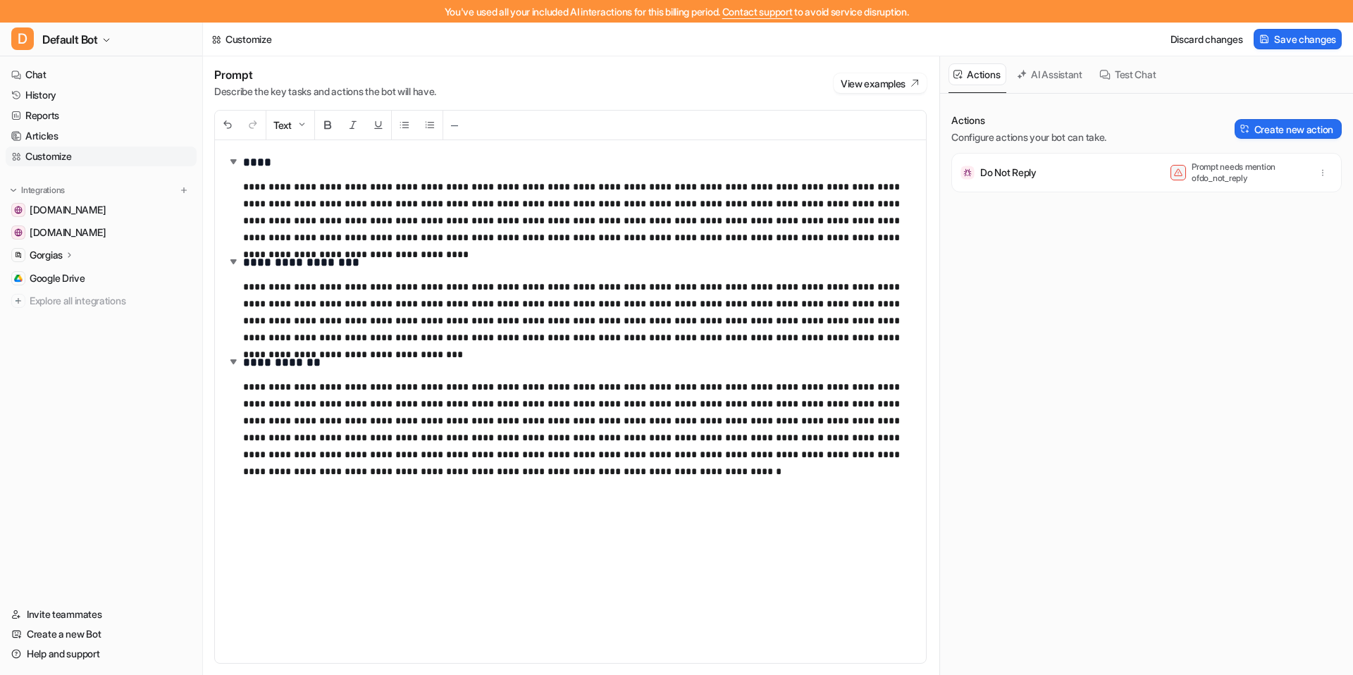
click at [1086, 173] on p "Prompt needs mention of do_not_reply" at bounding box center [1248, 172] width 113 height 23
click at [1086, 164] on button "button" at bounding box center [1323, 173] width 20 height 20
click at [1086, 173] on p "Prompt needs mention of do_not_reply" at bounding box center [1248, 172] width 113 height 23
click at [1033, 178] on p "Do Not Reply" at bounding box center [1009, 173] width 56 height 14
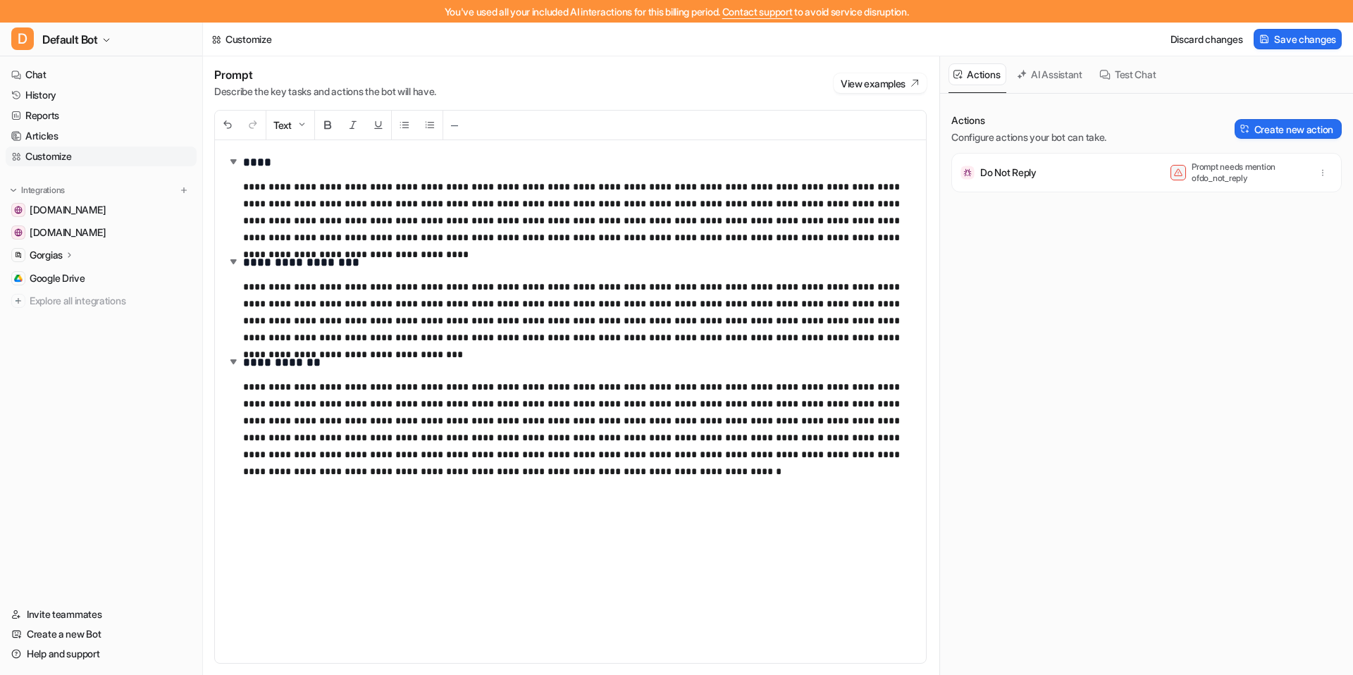
click at [1086, 166] on p "Prompt needs mention of do_not_reply" at bounding box center [1248, 172] width 113 height 23
click at [1086, 132] on button "Create new action" at bounding box center [1288, 129] width 107 height 20
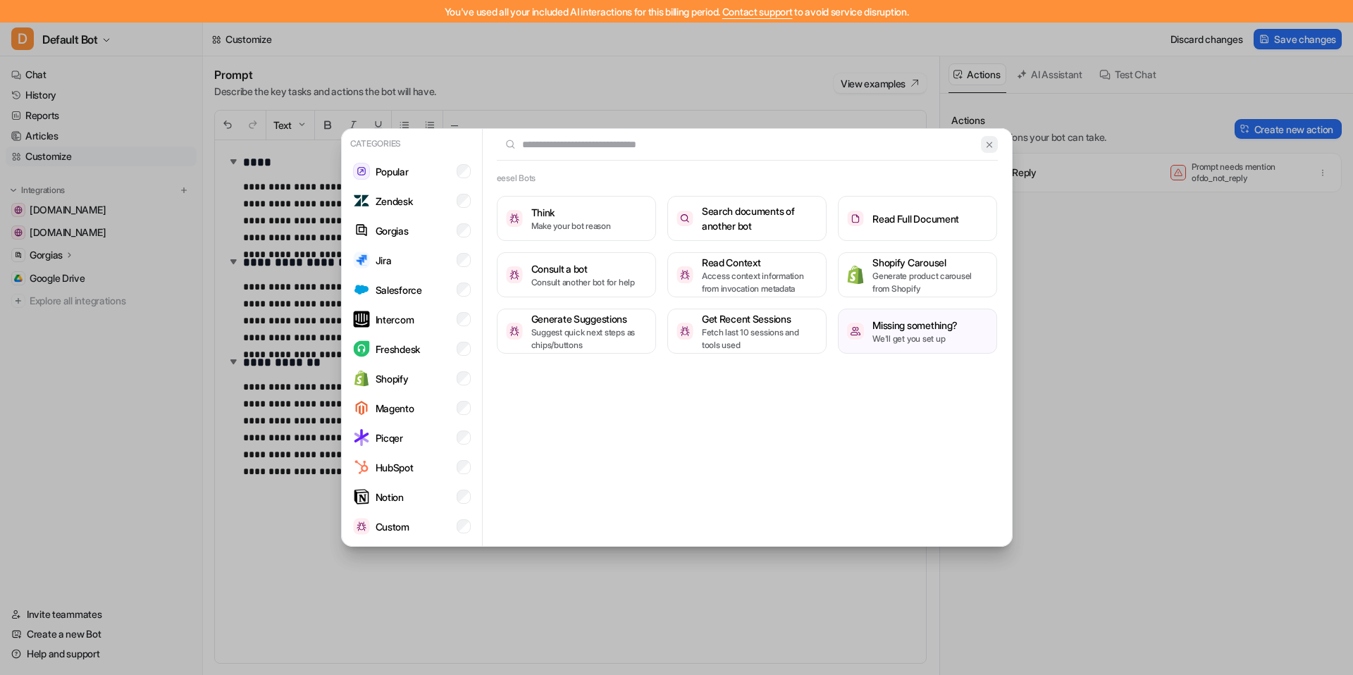
click at [993, 147] on img at bounding box center [990, 145] width 10 height 11
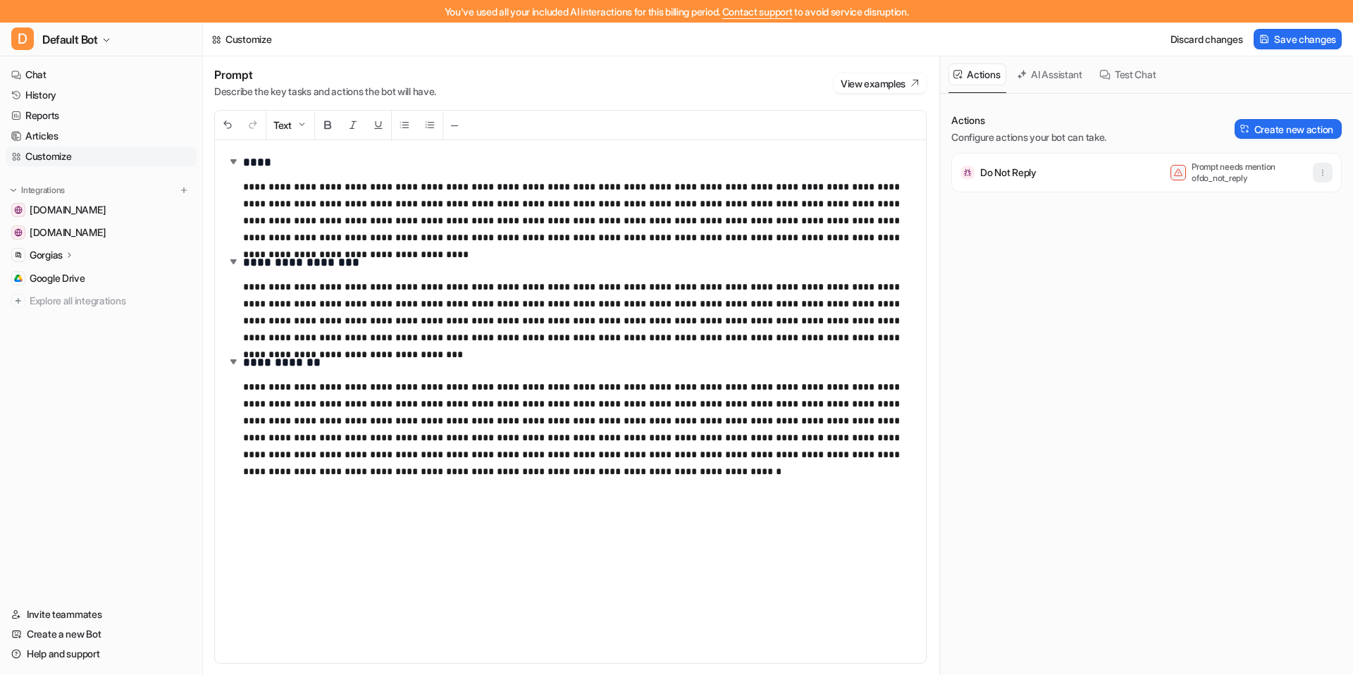
click at [1086, 181] on button "button" at bounding box center [1323, 173] width 20 height 20
click at [1086, 214] on button "Delete" at bounding box center [1254, 204] width 152 height 26
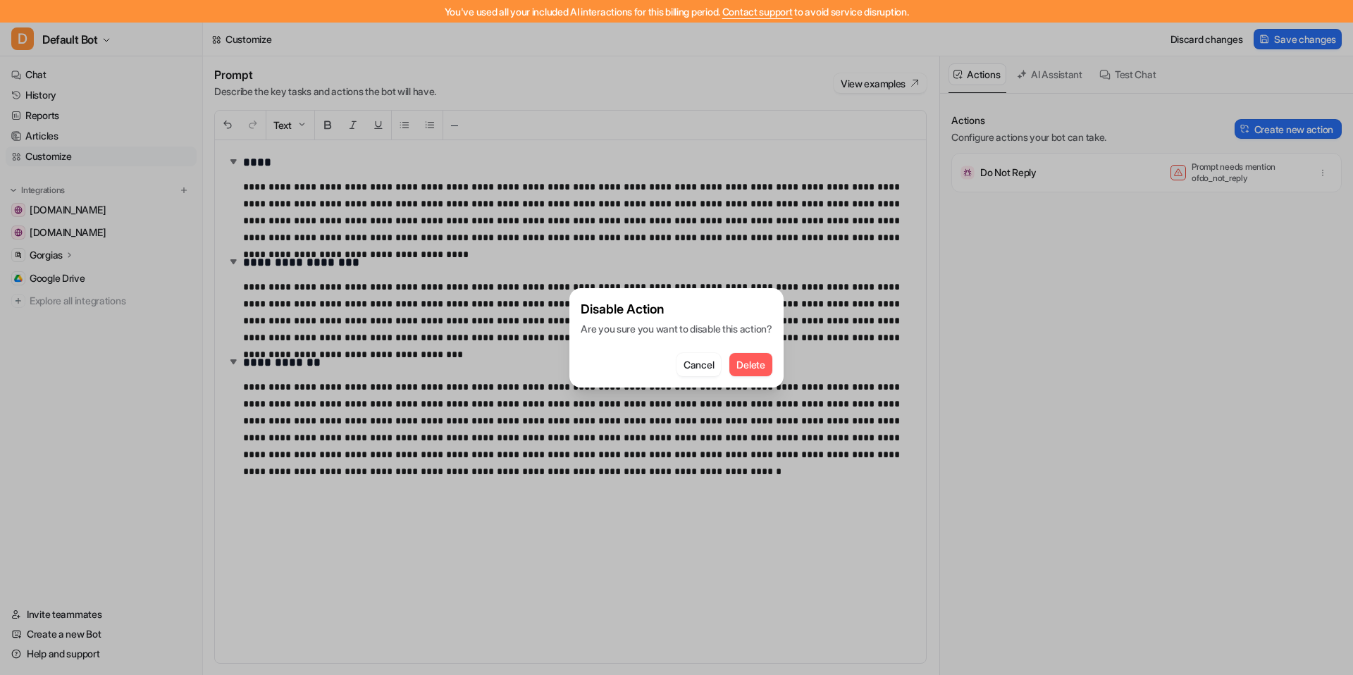
click at [747, 360] on span "Delete" at bounding box center [751, 364] width 28 height 15
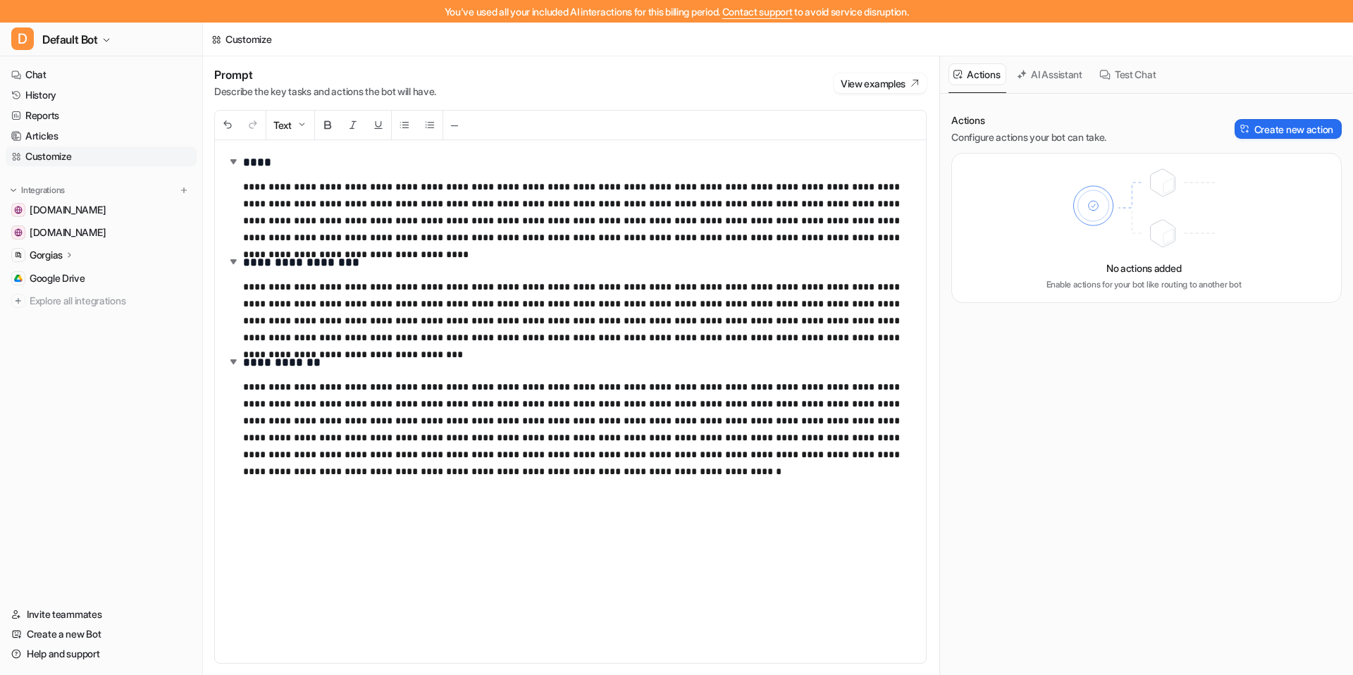
click at [1086, 118] on div "Actions Configure actions your bot can take. Create new action" at bounding box center [1147, 128] width 391 height 31
click at [1086, 123] on button "Create new action" at bounding box center [1288, 129] width 107 height 20
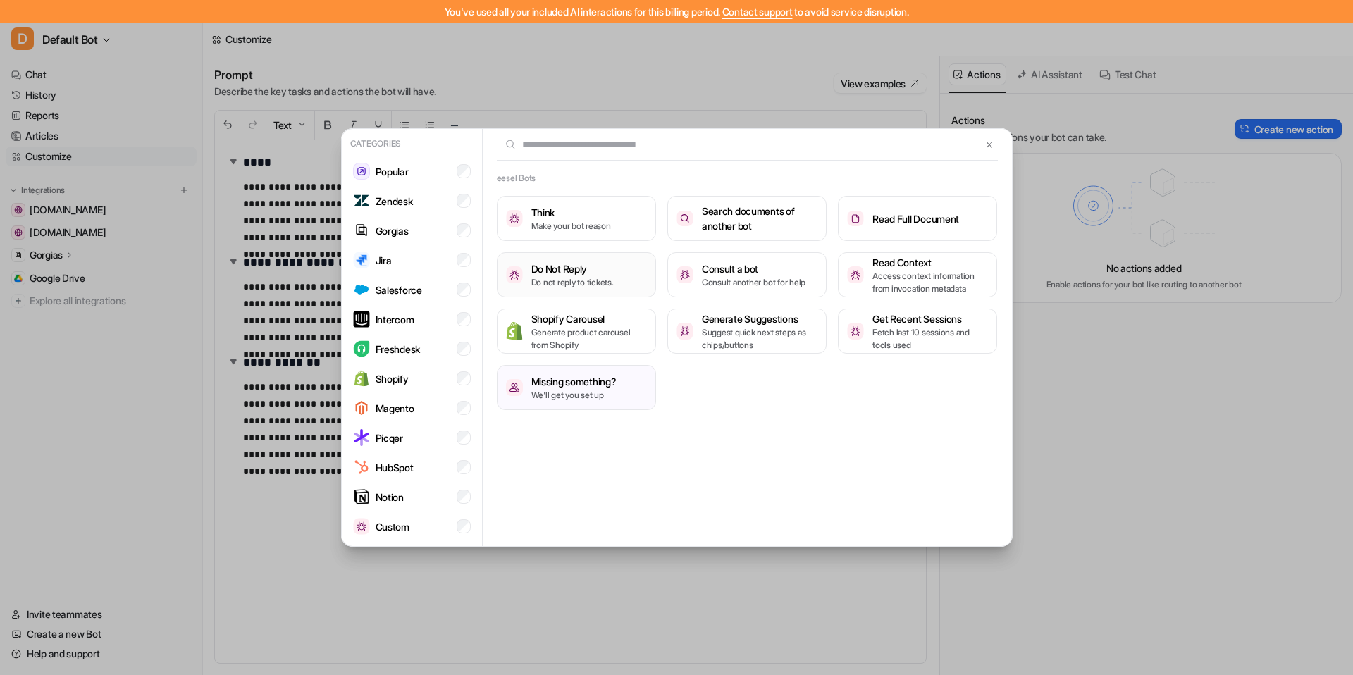
click at [586, 267] on h3 "Do Not Reply" at bounding box center [572, 269] width 82 height 15
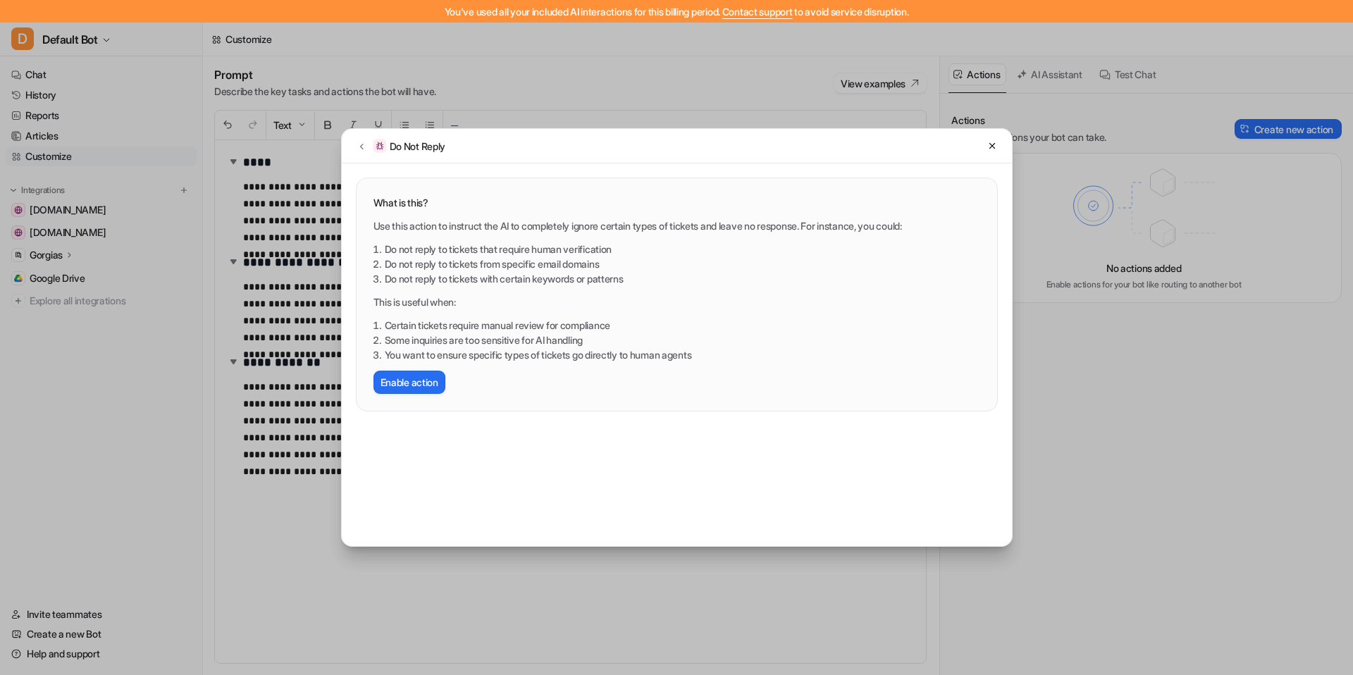
click at [447, 297] on p "This is useful when:" at bounding box center [677, 302] width 607 height 15
click at [635, 324] on li "Certain tickets require manual review for compliance" at bounding box center [683, 325] width 596 height 15
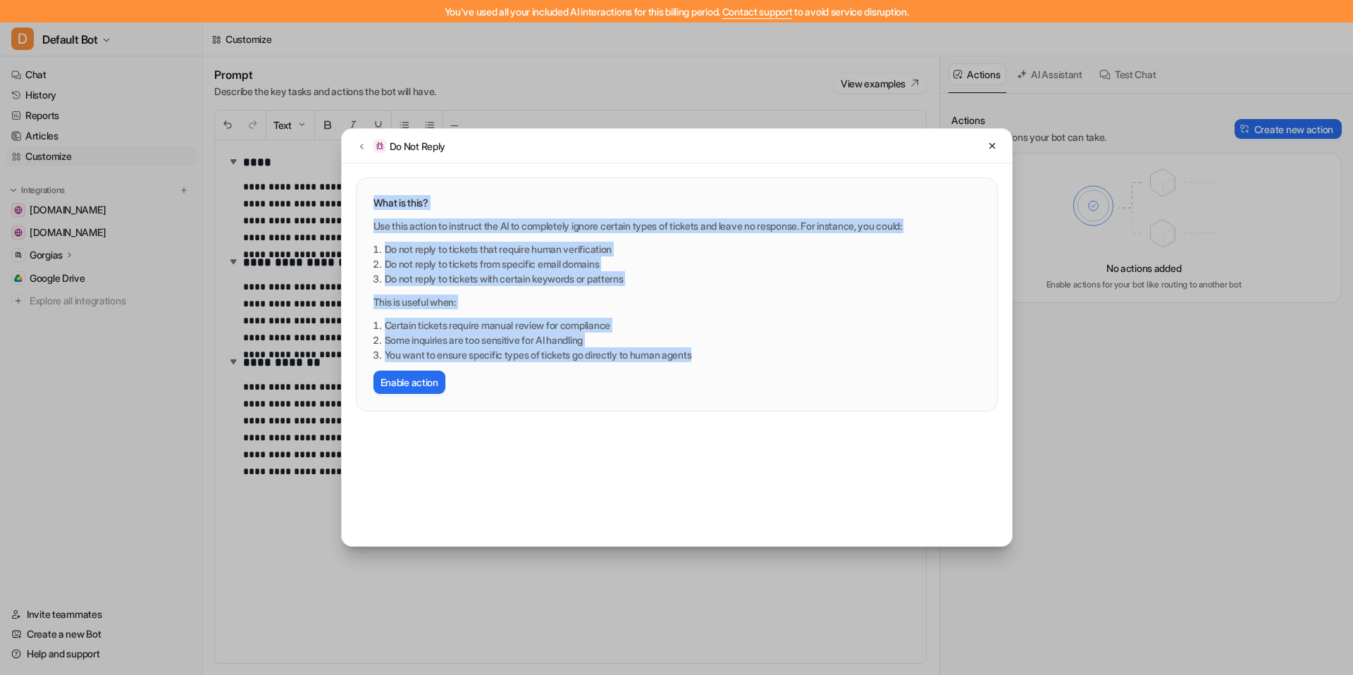
drag, startPoint x: 730, startPoint y: 358, endPoint x: 374, endPoint y: 182, distance: 396.6
click at [374, 182] on div "What is this? Use this action to instruct the AI to completely ignore certain t…" at bounding box center [677, 294] width 641 height 233
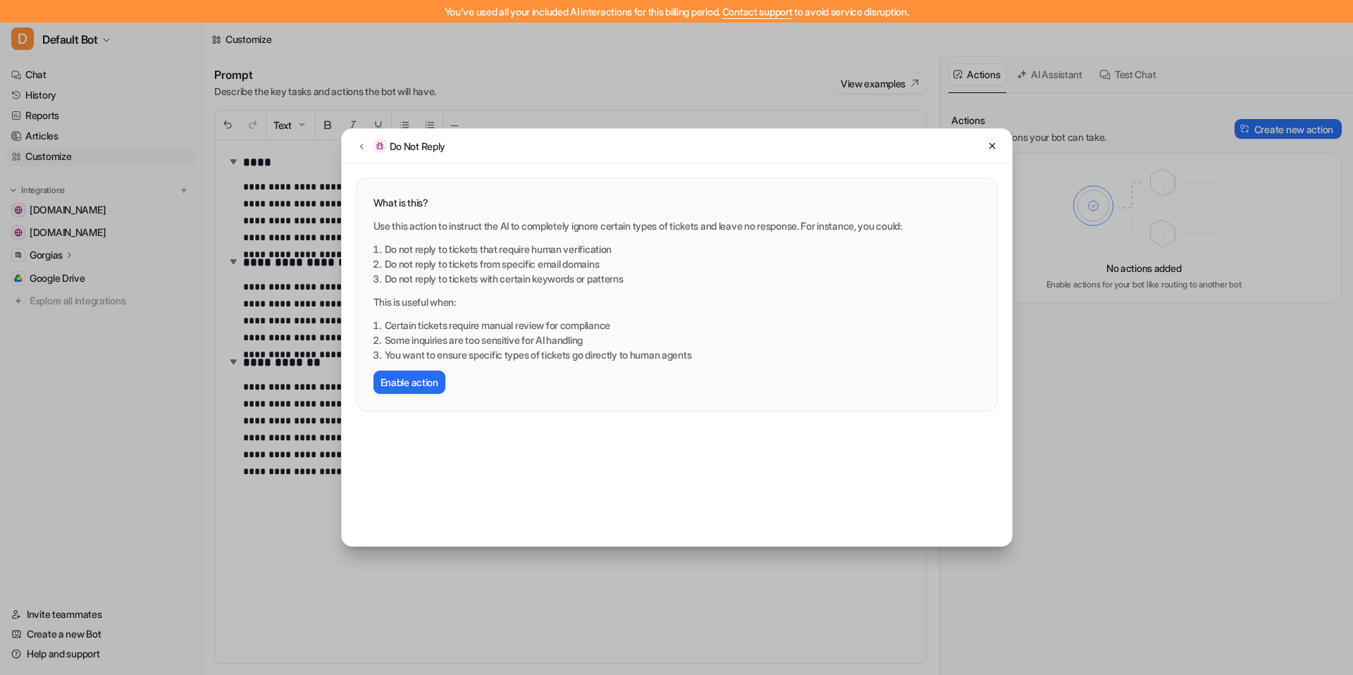
click at [825, 329] on li "Certain tickets require manual review for compliance" at bounding box center [683, 325] width 596 height 15
click at [984, 135] on div "Do Not Reply" at bounding box center [677, 146] width 670 height 35
click at [993, 142] on icon at bounding box center [993, 146] width 10 height 10
